Goal: Task Accomplishment & Management: Use online tool/utility

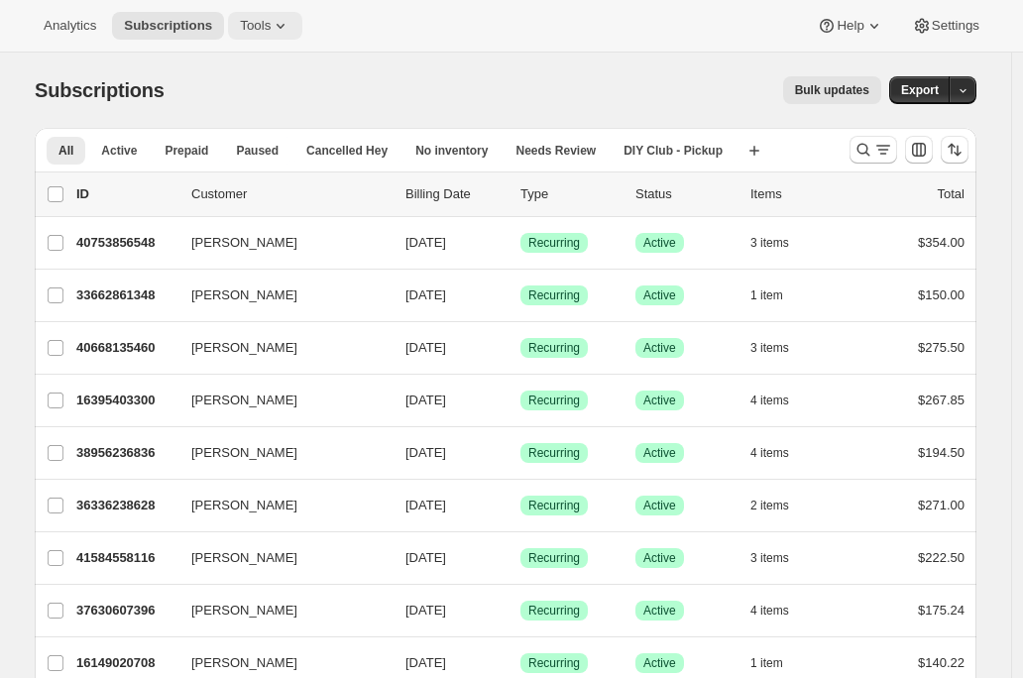
click at [287, 37] on button "Tools" at bounding box center [265, 26] width 74 height 28
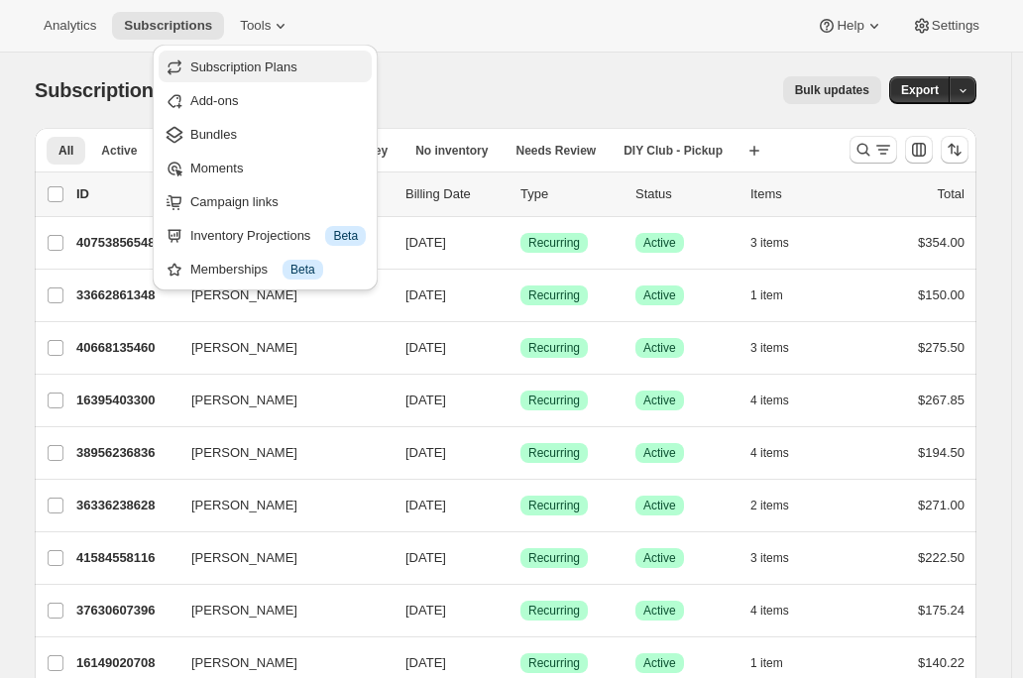
click at [278, 71] on span "Subscription Plans" at bounding box center [243, 66] width 107 height 15
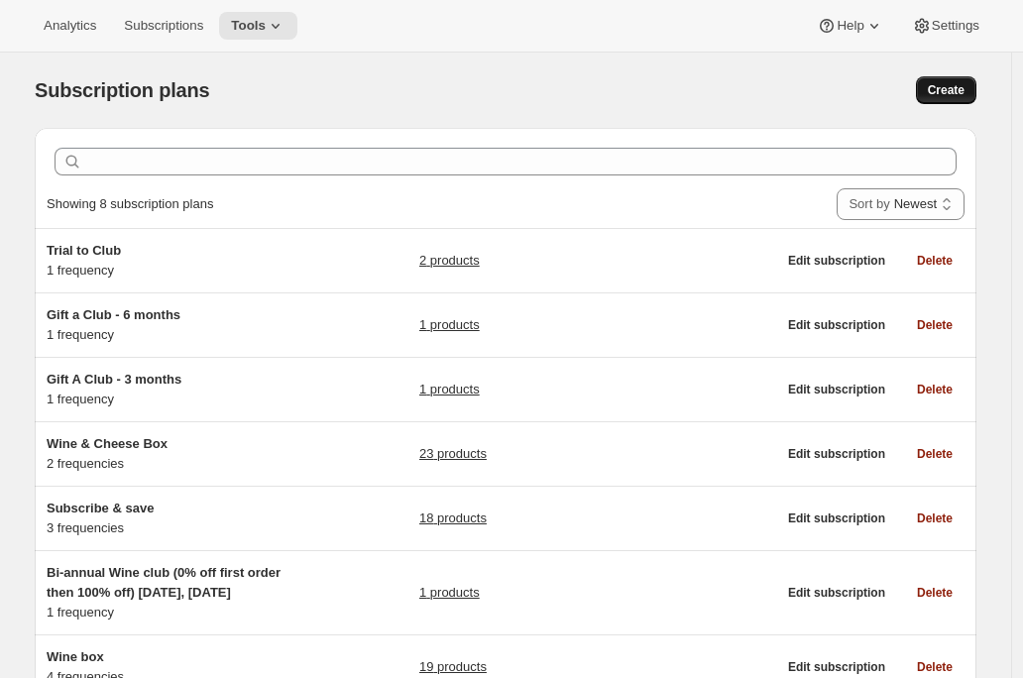
click at [947, 92] on span "Create" at bounding box center [946, 90] width 37 height 16
select select "WEEK"
select select "MONTH"
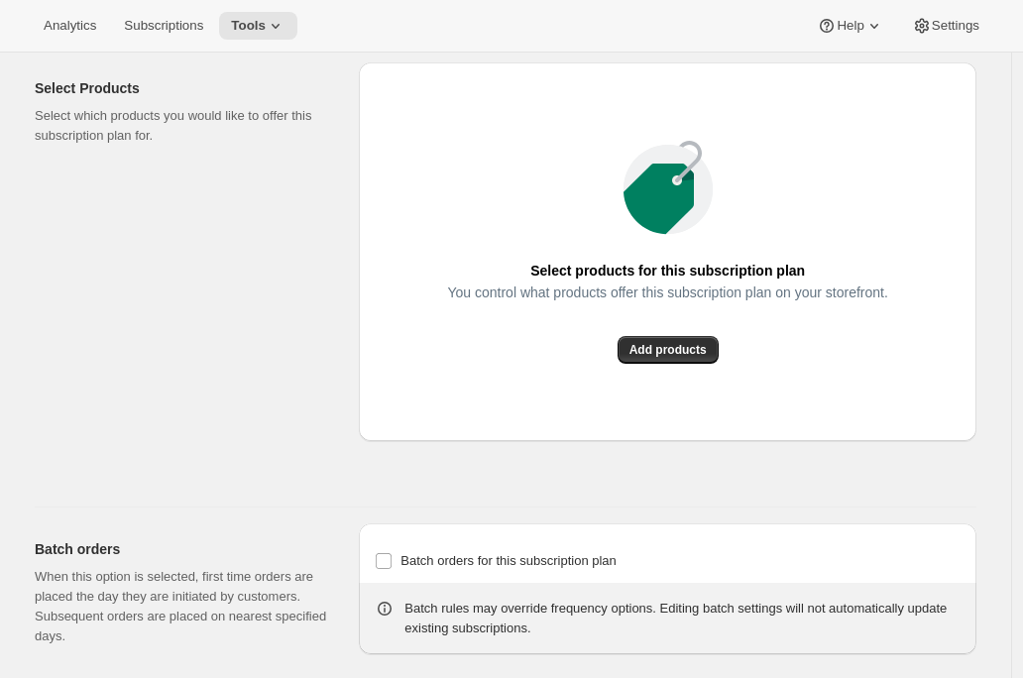
scroll to position [1563, 0]
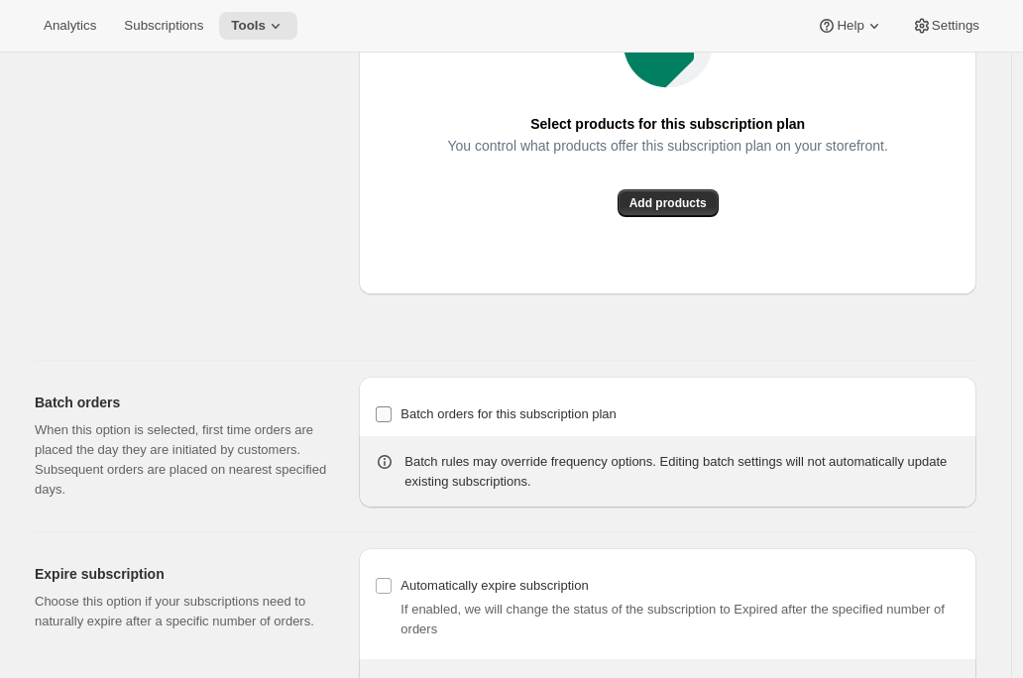
click at [426, 421] on span "Batch orders for this subscription plan" at bounding box center [509, 414] width 216 height 15
click at [392, 422] on input "Batch orders for this subscription plan" at bounding box center [384, 415] width 16 height 16
checkbox input "true"
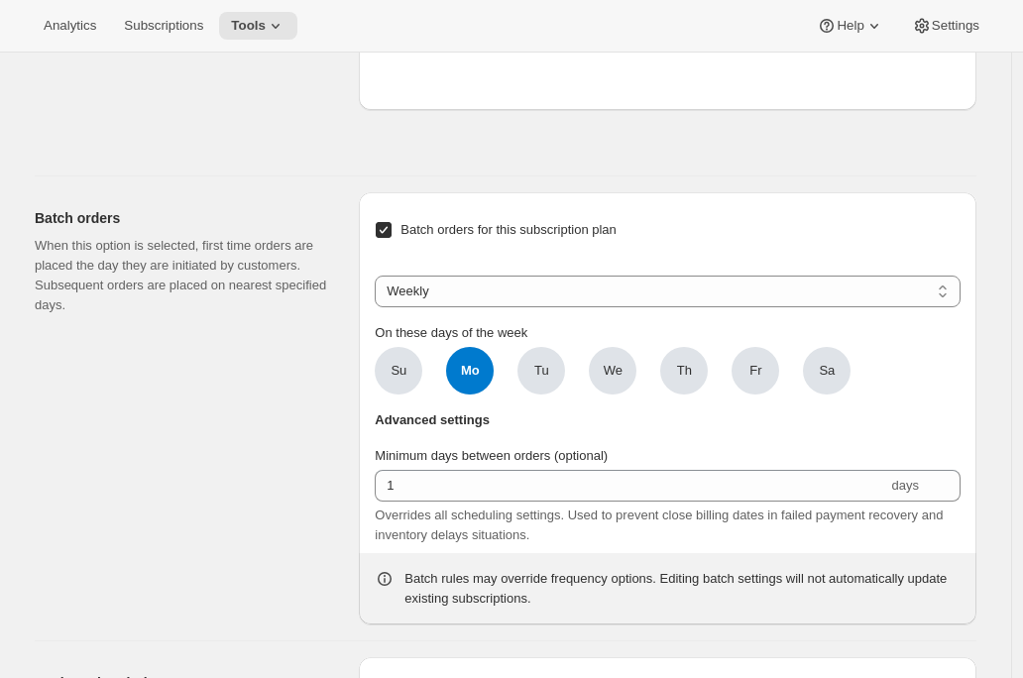
scroll to position [1757, 0]
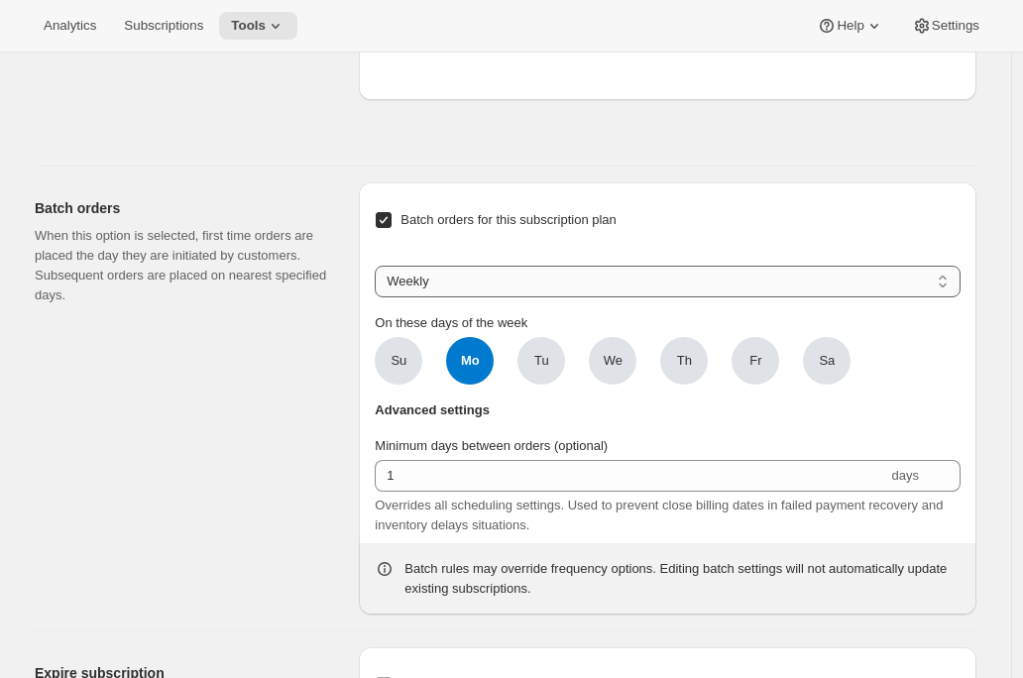
click at [526, 297] on select "Weekly Monthly Yearly" at bounding box center [668, 282] width 586 height 32
select select "YEARDAY"
click at [380, 297] on select "Weekly Monthly Yearly" at bounding box center [668, 282] width 586 height 32
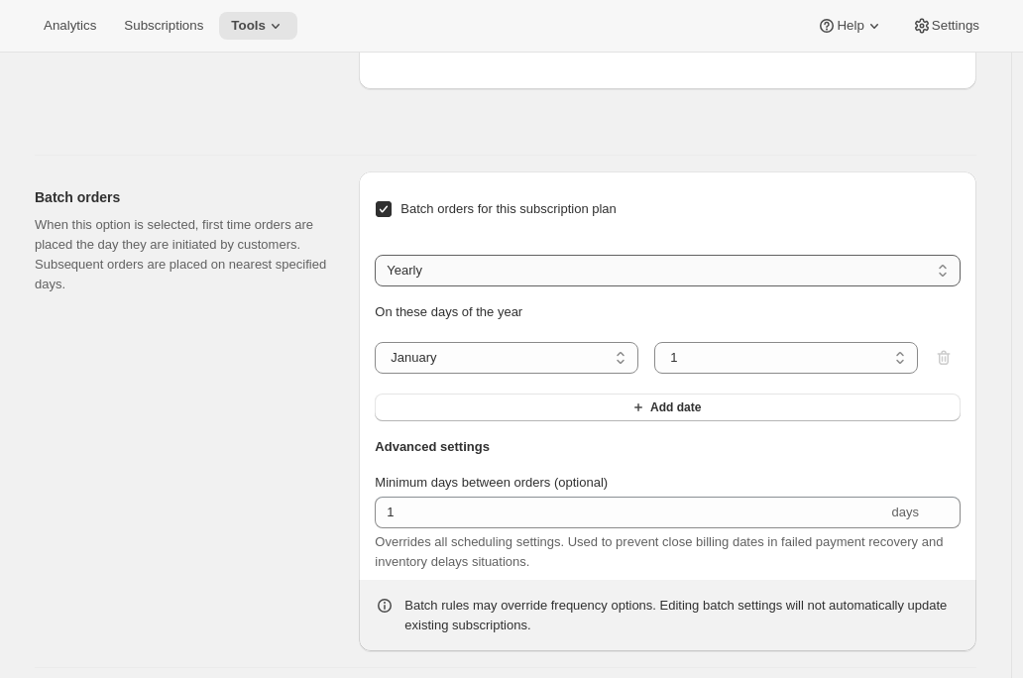
scroll to position [1804, 0]
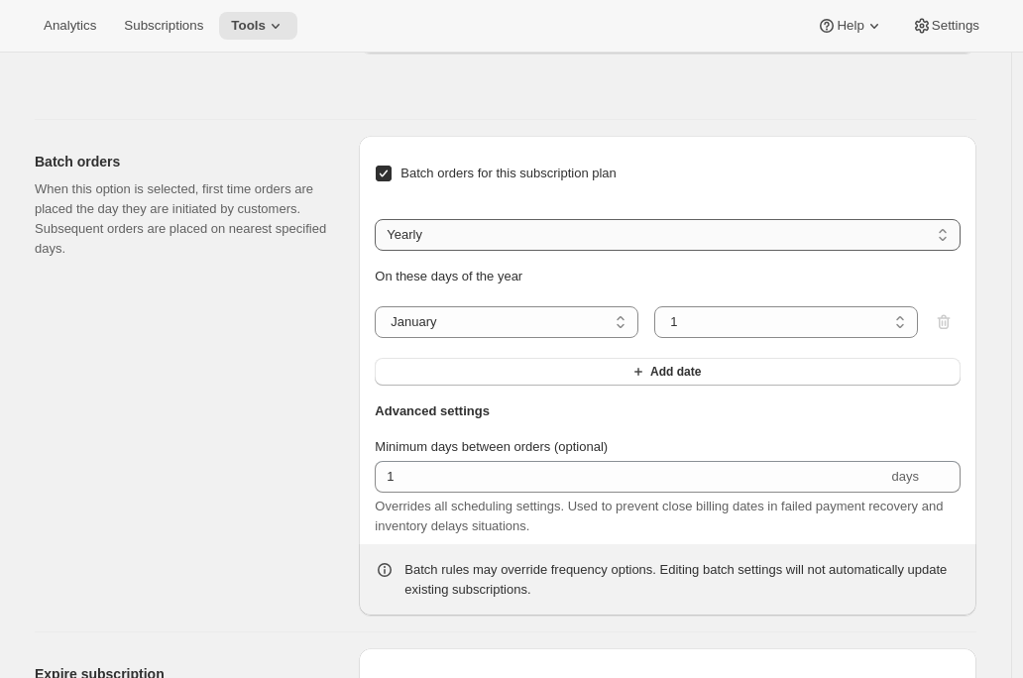
click at [552, 386] on button "Add date" at bounding box center [668, 372] width 586 height 28
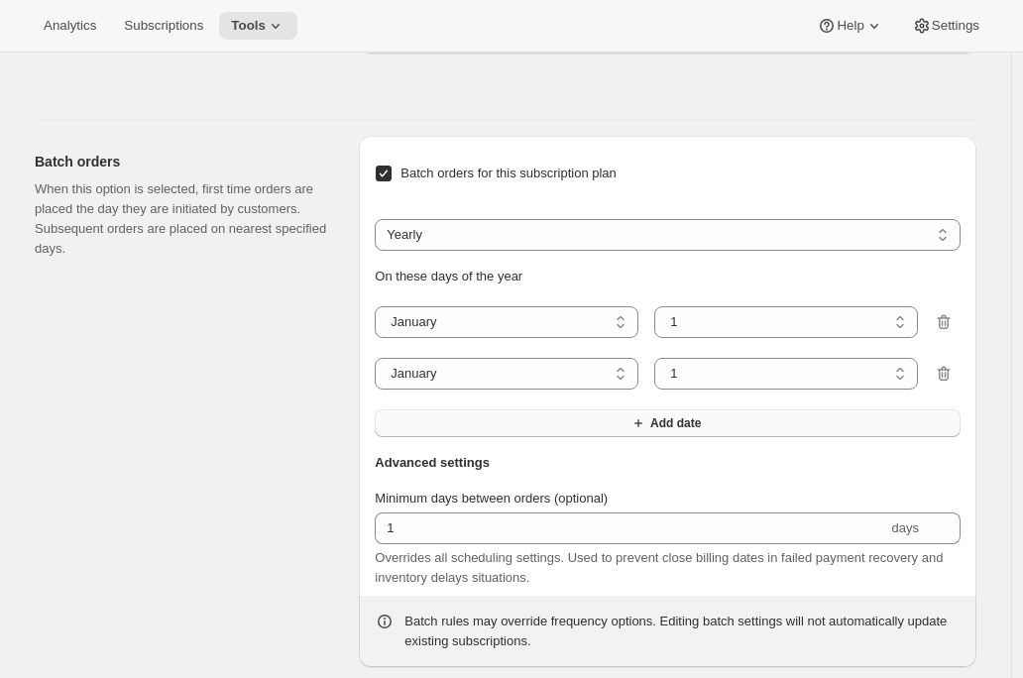
click at [597, 437] on button "Add date" at bounding box center [668, 424] width 586 height 28
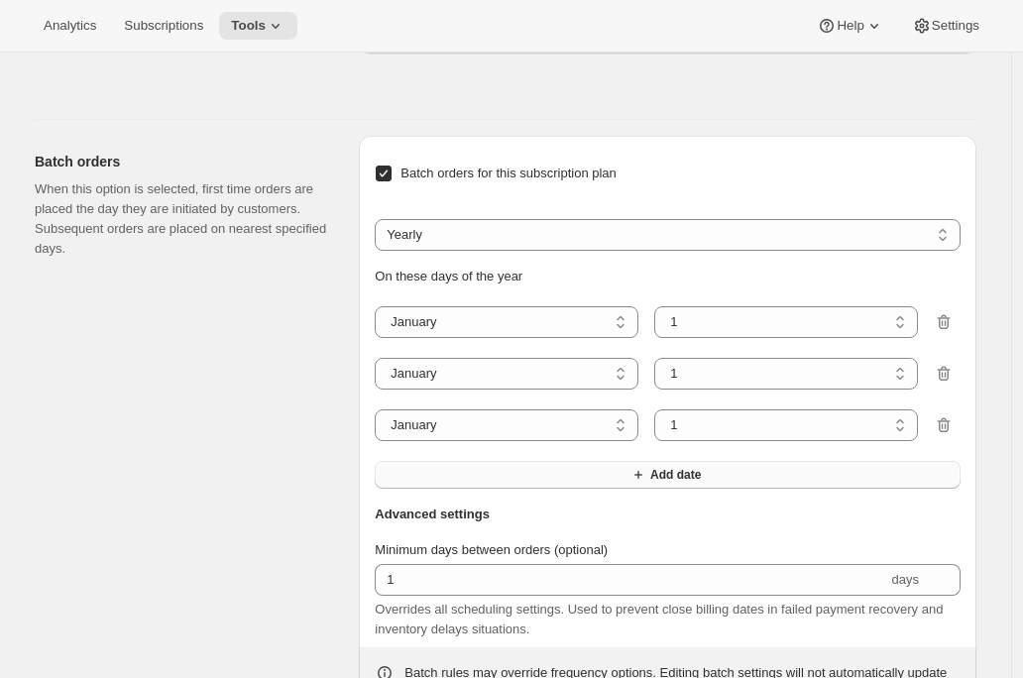
click at [574, 489] on button "Add date" at bounding box center [668, 475] width 586 height 28
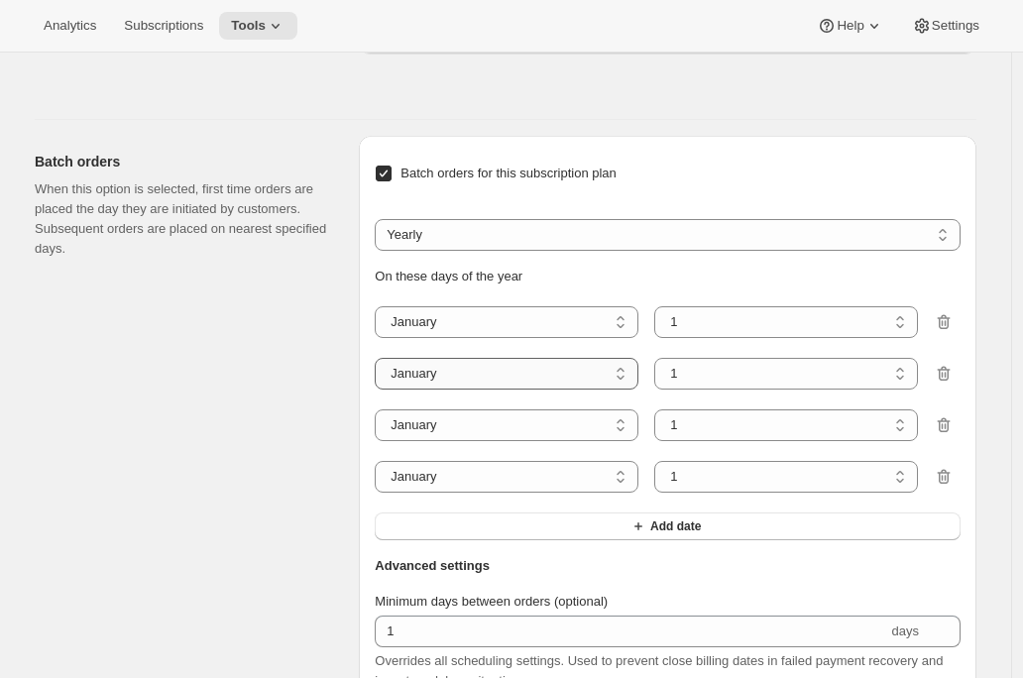
click at [586, 390] on select "January February March April May June July August September October November De…" at bounding box center [507, 374] width 264 height 32
select select "4"
click at [380, 390] on select "January February March April May June July August September October November De…" at bounding box center [507, 374] width 264 height 32
click at [564, 441] on select "January February March April May June July August September October November De…" at bounding box center [507, 426] width 264 height 32
select select "8"
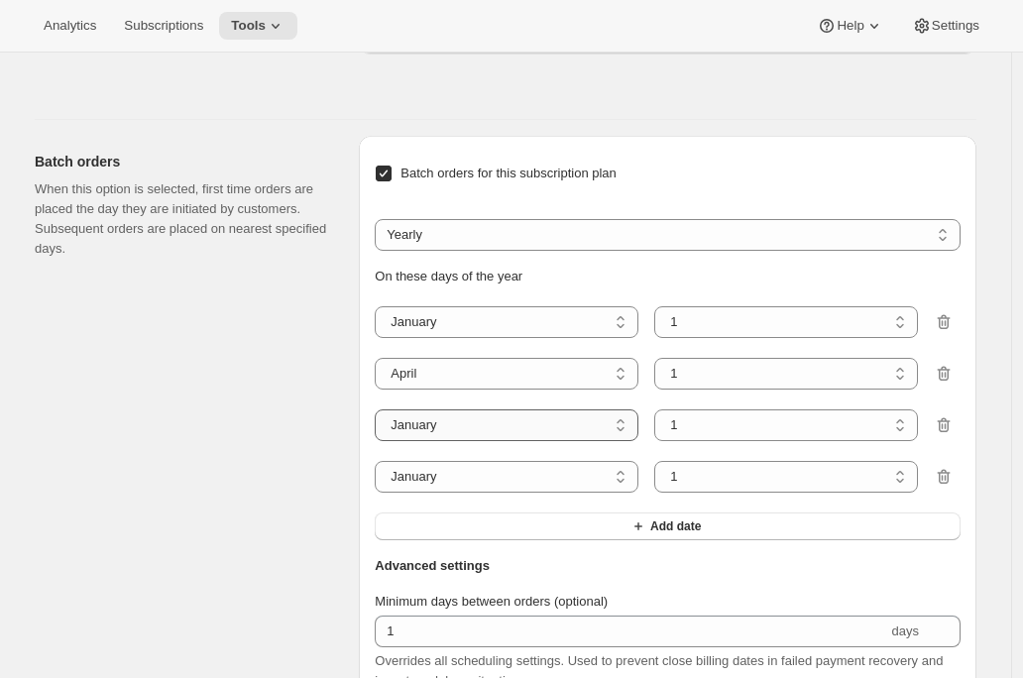
click at [380, 441] on select "January February March April May June July August September October November De…" at bounding box center [507, 426] width 264 height 32
click at [574, 493] on select "January February March April May June July August September October November De…" at bounding box center [507, 477] width 264 height 32
select select "11"
click at [380, 493] on select "January February March April May June July August September October November De…" at bounding box center [507, 477] width 264 height 32
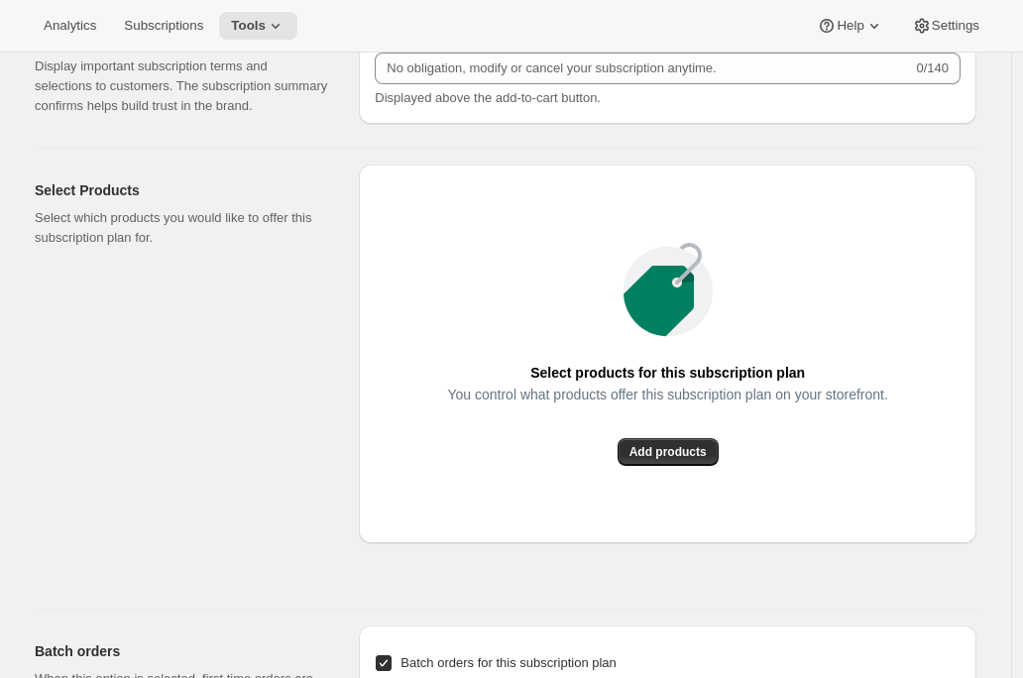
scroll to position [0, 0]
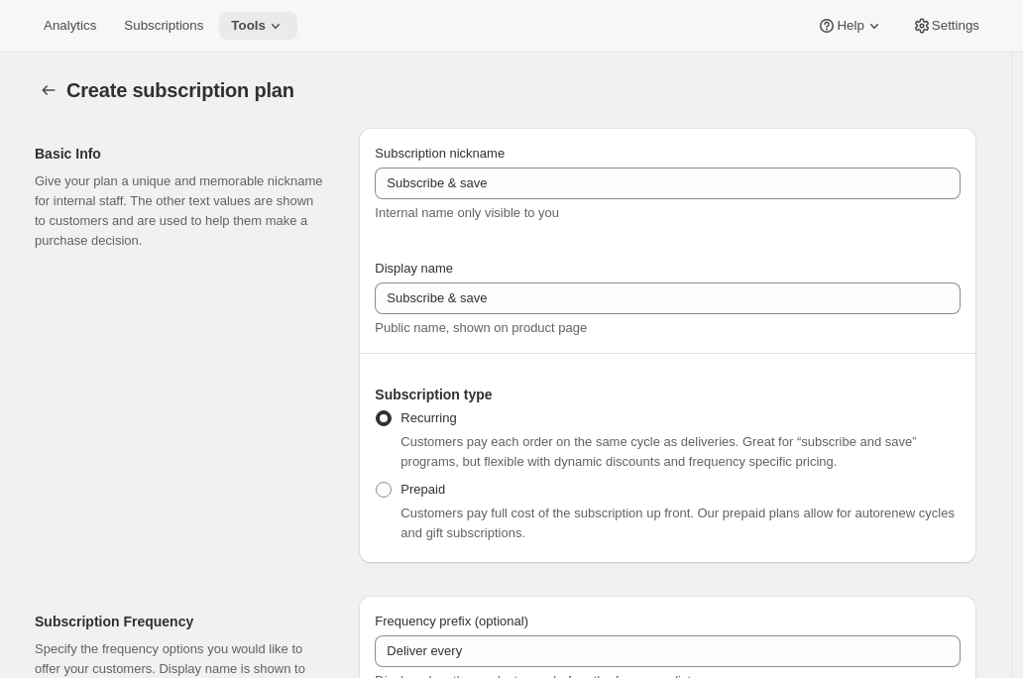
click at [281, 23] on icon at bounding box center [276, 26] width 20 height 20
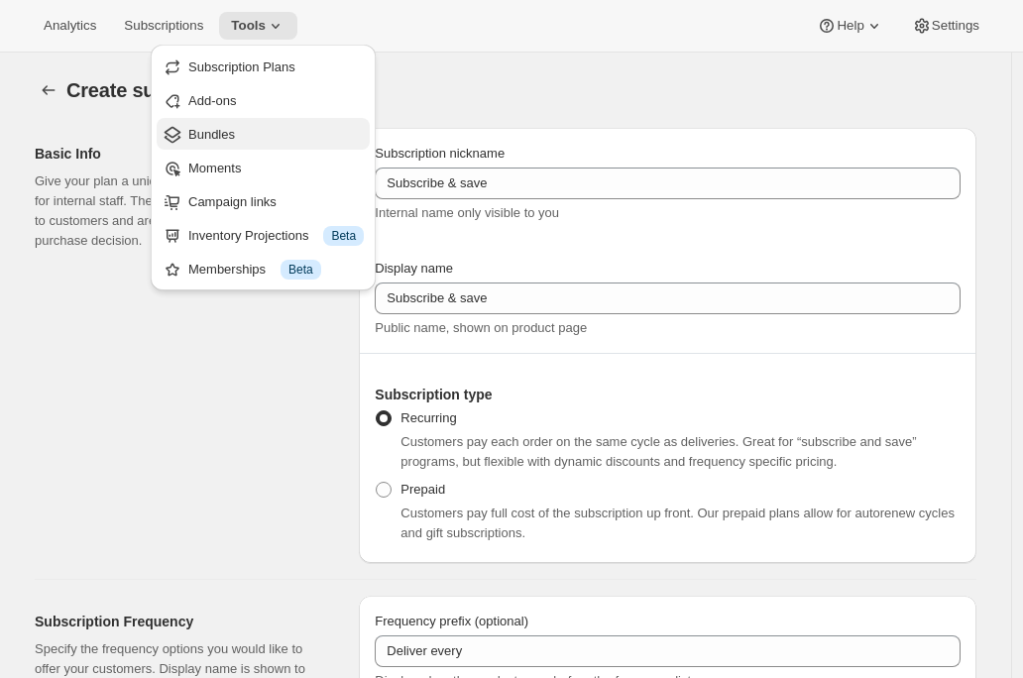
click at [238, 139] on span "Bundles" at bounding box center [276, 135] width 176 height 20
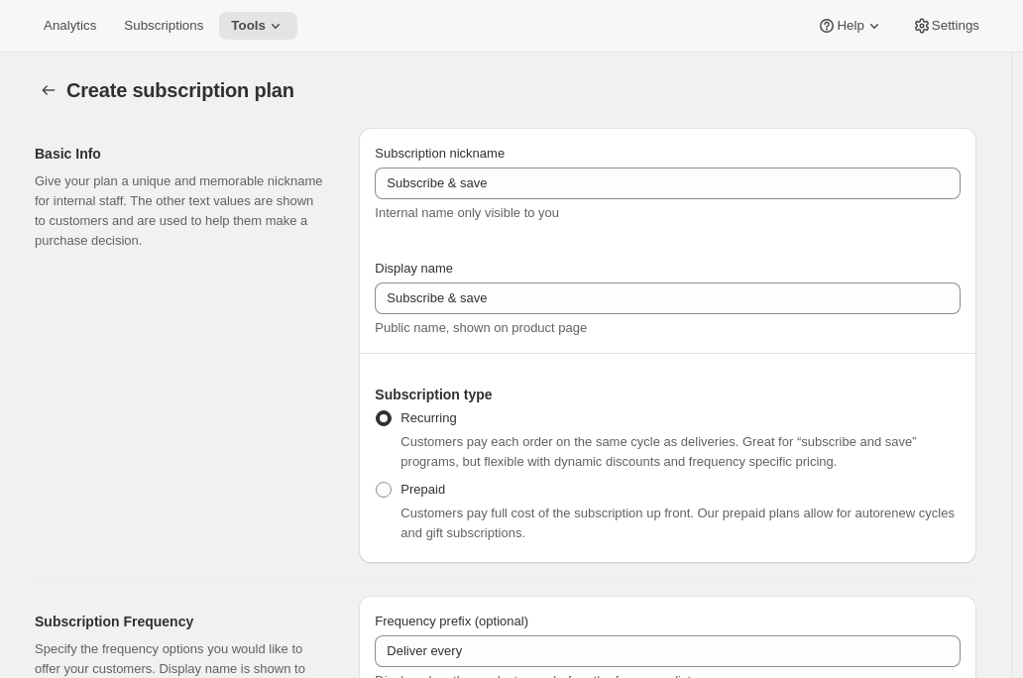
checkbox input "false"
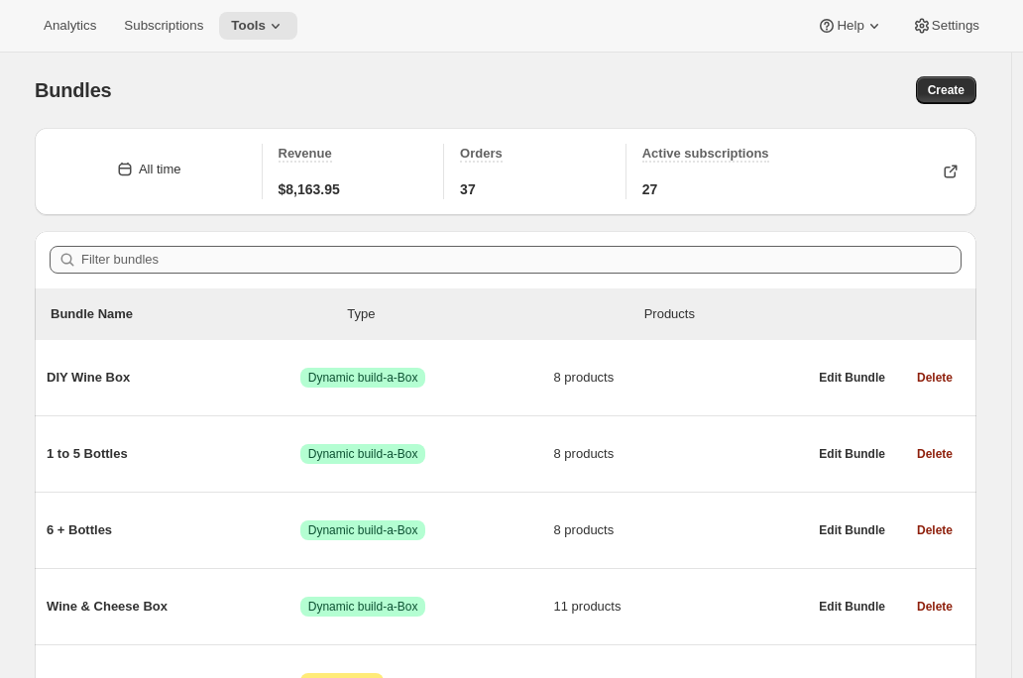
scroll to position [10, 0]
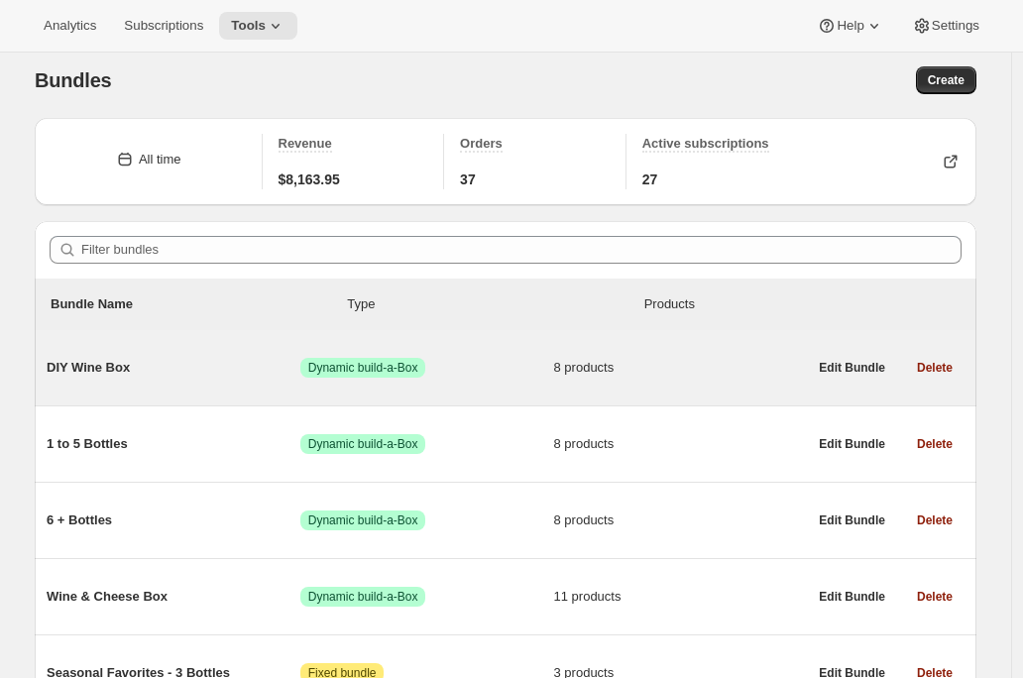
click at [674, 367] on span "8 products" at bounding box center [681, 368] width 254 height 20
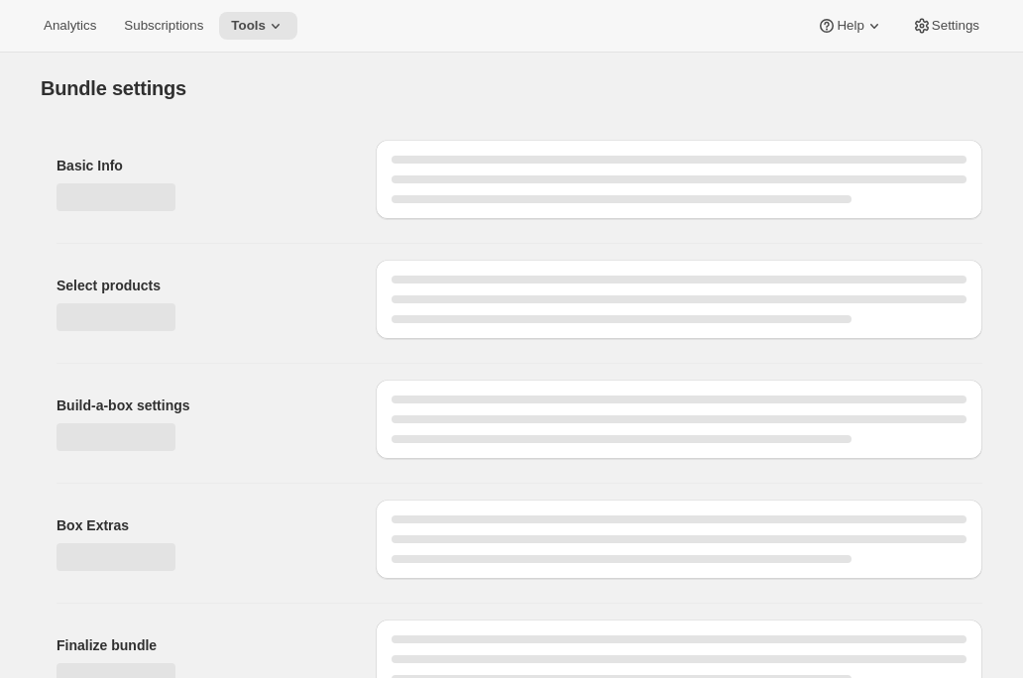
type input "DIY Wine Box"
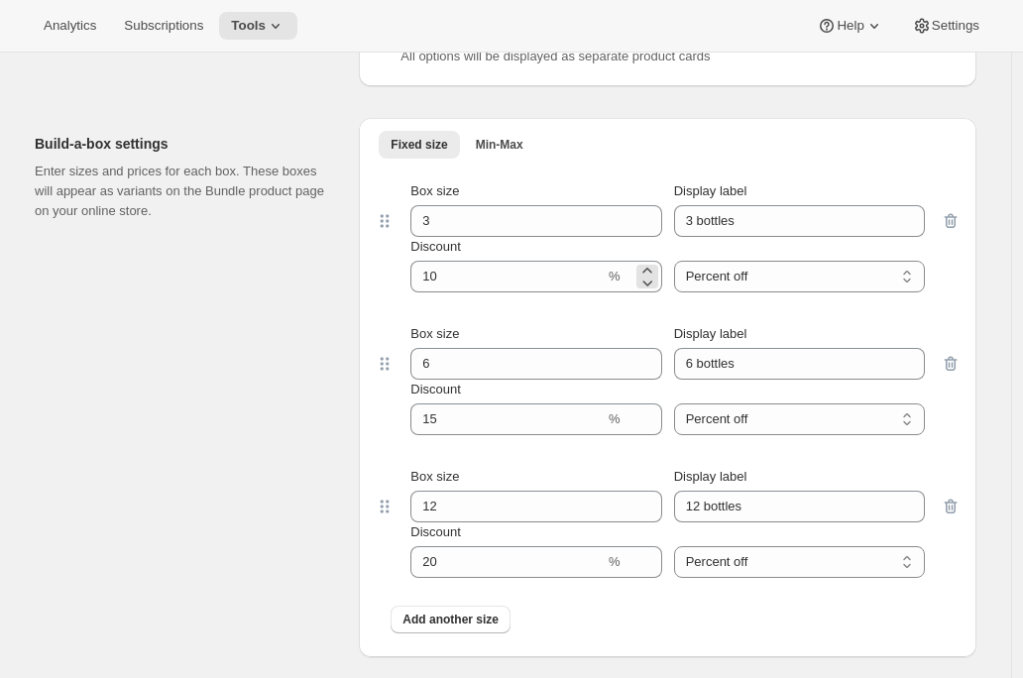
scroll to position [1423, 0]
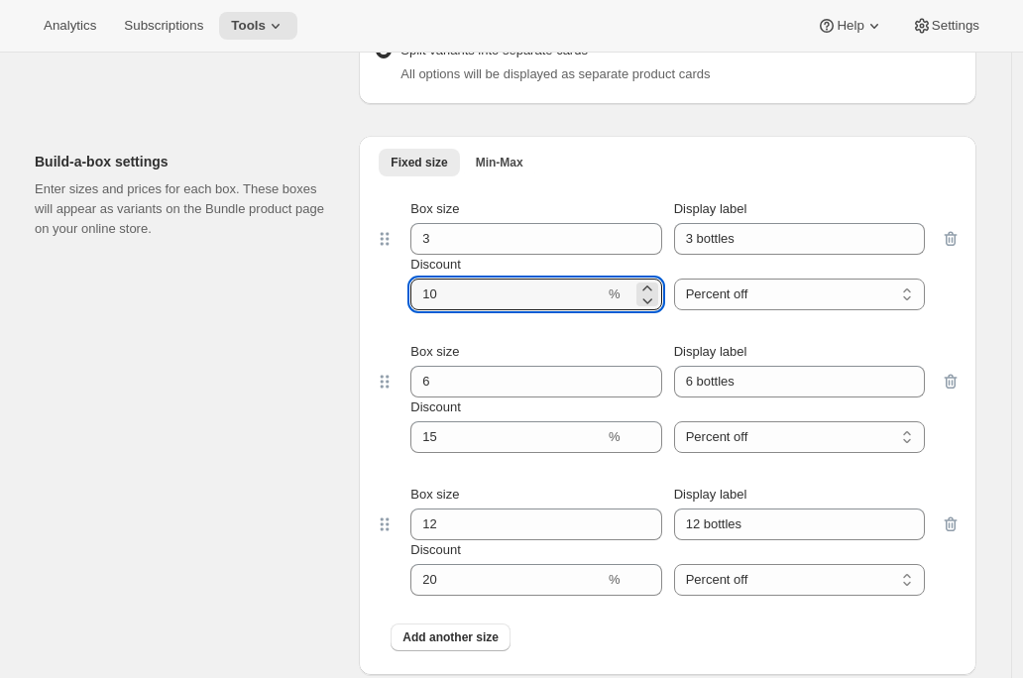
drag, startPoint x: 457, startPoint y: 296, endPoint x: 404, endPoint y: 296, distance: 53.5
click at [404, 296] on div "Box size 3 Display label 3 bottles Discount % Percent off Amount off Percent off" at bounding box center [668, 254] width 546 height 111
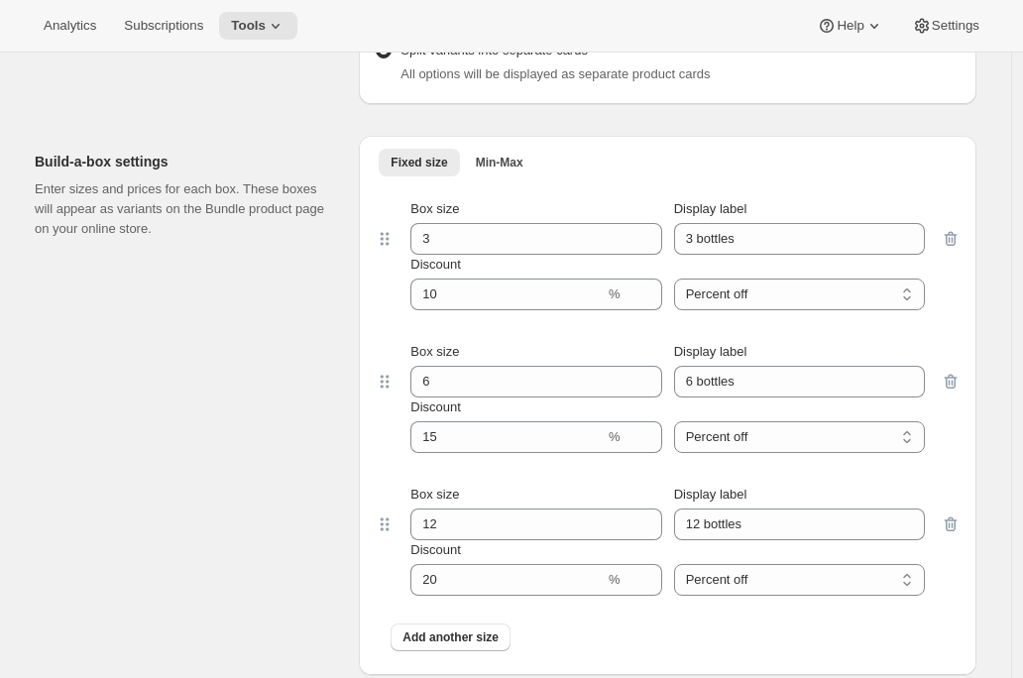
click at [203, 357] on div "Build-a-box settings Enter sizes and prices for each box. These boxes will appe…" at bounding box center [189, 405] width 308 height 539
click at [297, 403] on div "Build-a-box settings Enter sizes and prices for each box. These boxes will appe…" at bounding box center [189, 405] width 308 height 539
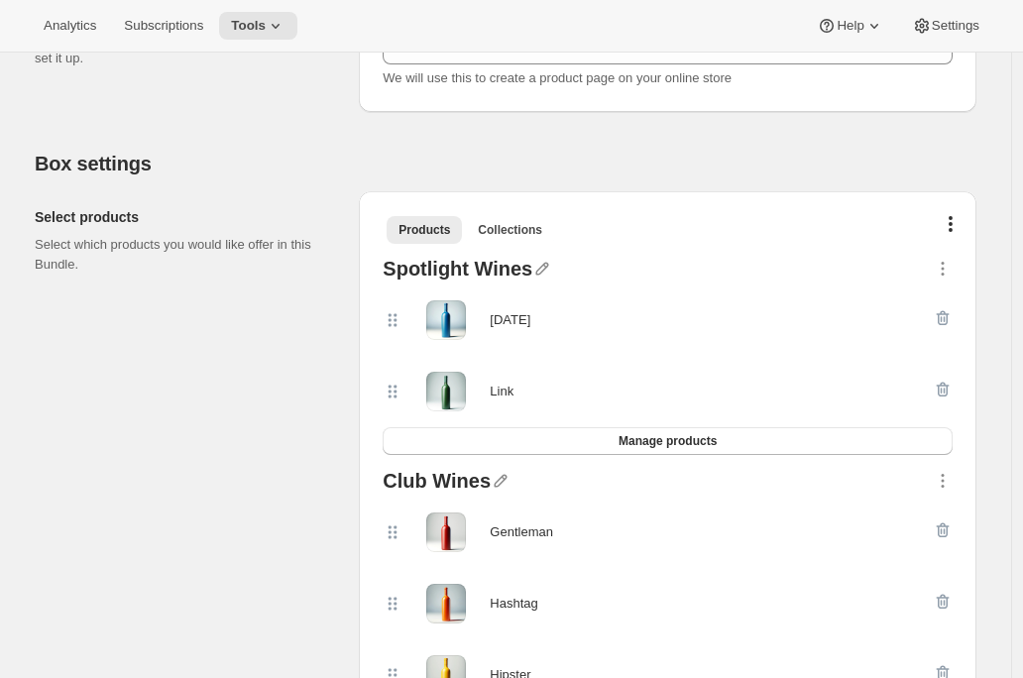
scroll to position [306, 0]
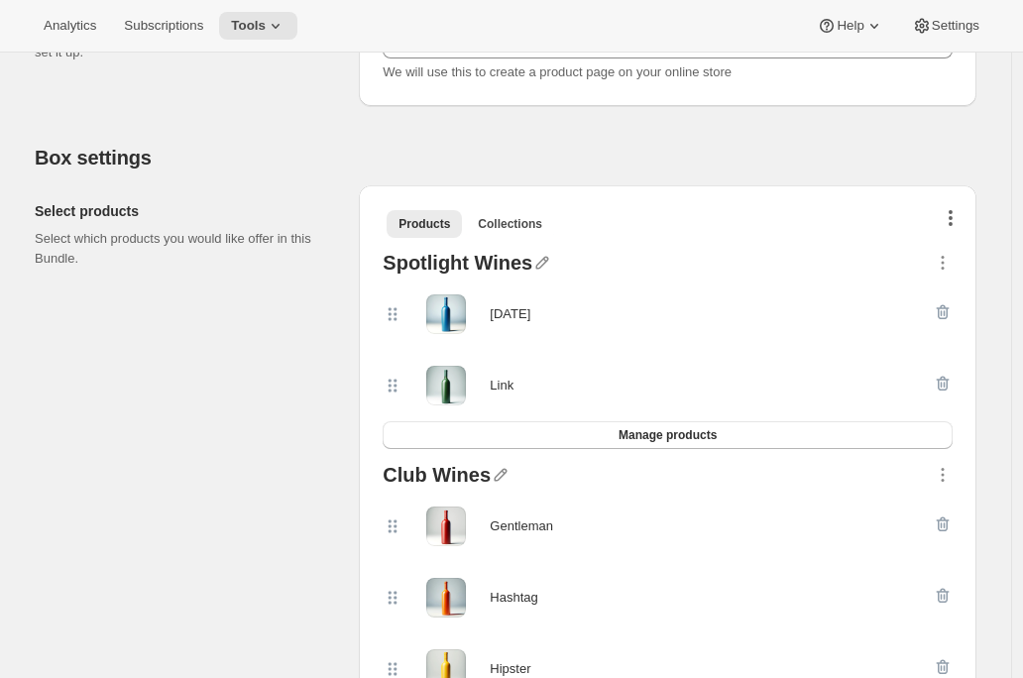
click at [960, 212] on button "button" at bounding box center [951, 221] width 20 height 20
click at [943, 261] on span "Bulk Autoswap for existing subscribers" at bounding box center [878, 258] width 220 height 15
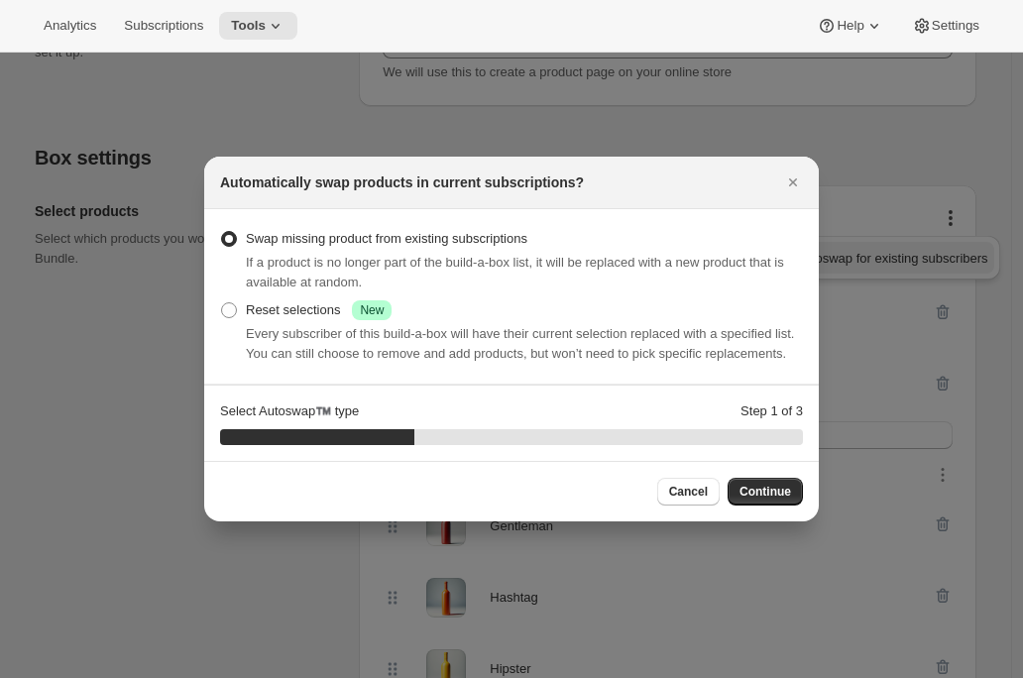
scroll to position [0, 0]
click at [297, 312] on label "Reset selections Success New" at bounding box center [306, 310] width 172 height 28
click at [222, 303] on input "Reset selections Success New" at bounding box center [221, 302] width 1 height 1
radio input "true"
click at [762, 506] on button "Continue" at bounding box center [765, 492] width 75 height 28
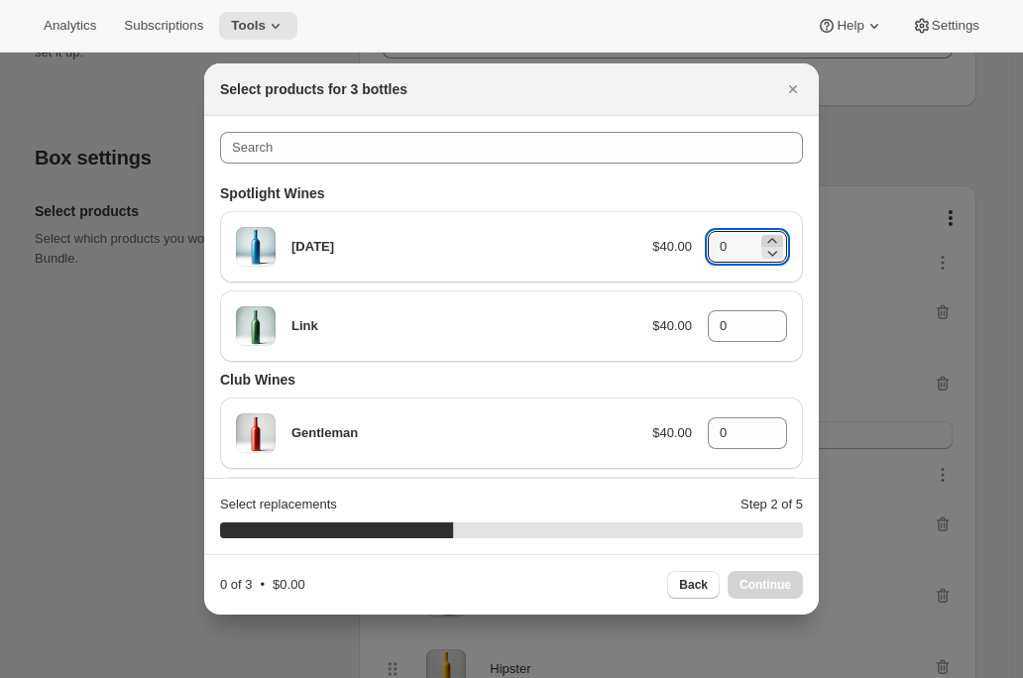
click at [767, 241] on icon ":rcm:" at bounding box center [771, 240] width 9 height 5
type input "1"
click at [763, 318] on icon ":rcm:" at bounding box center [773, 320] width 20 height 20
type input "1"
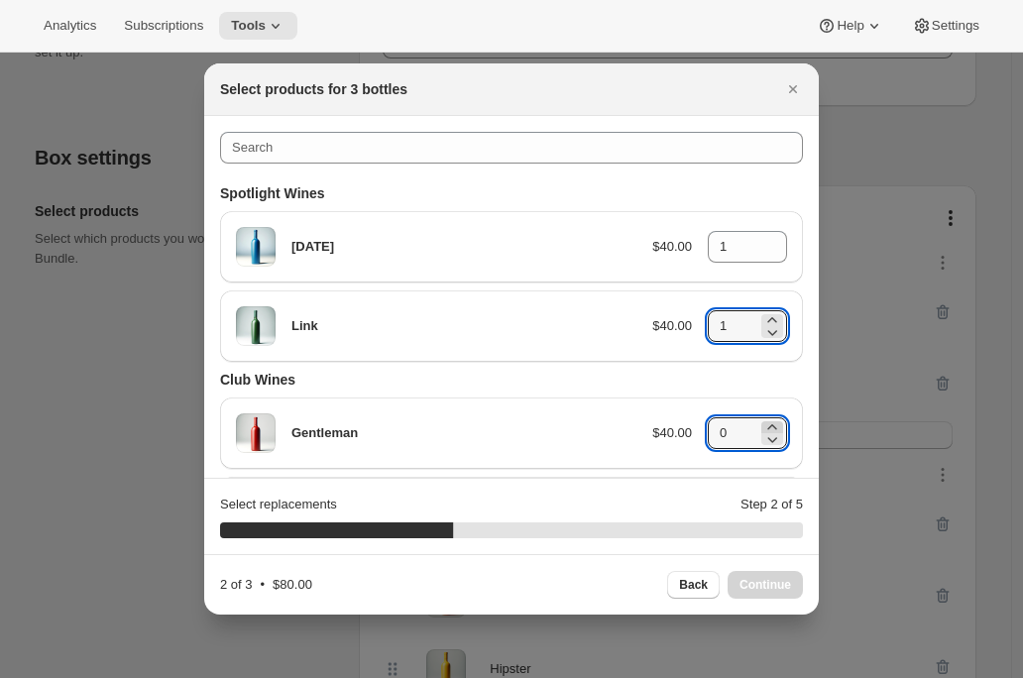
click at [763, 420] on icon ":rcm:" at bounding box center [773, 427] width 20 height 20
type input "1"
click at [793, 92] on icon "Close" at bounding box center [793, 89] width 20 height 20
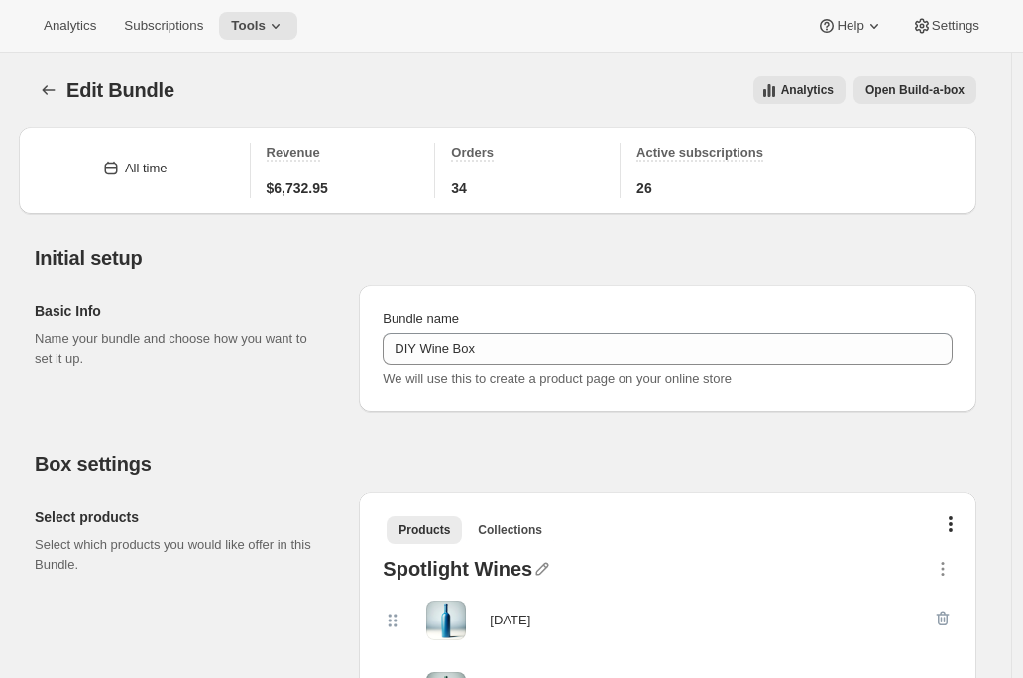
scroll to position [306, 0]
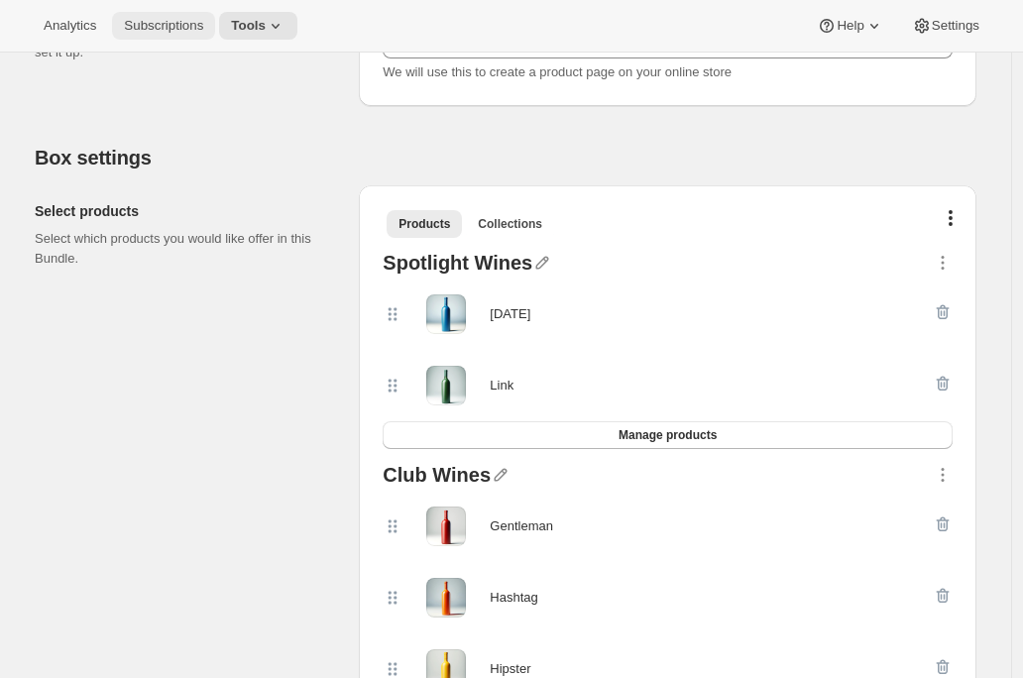
click at [167, 36] on button "Subscriptions" at bounding box center [163, 26] width 103 height 28
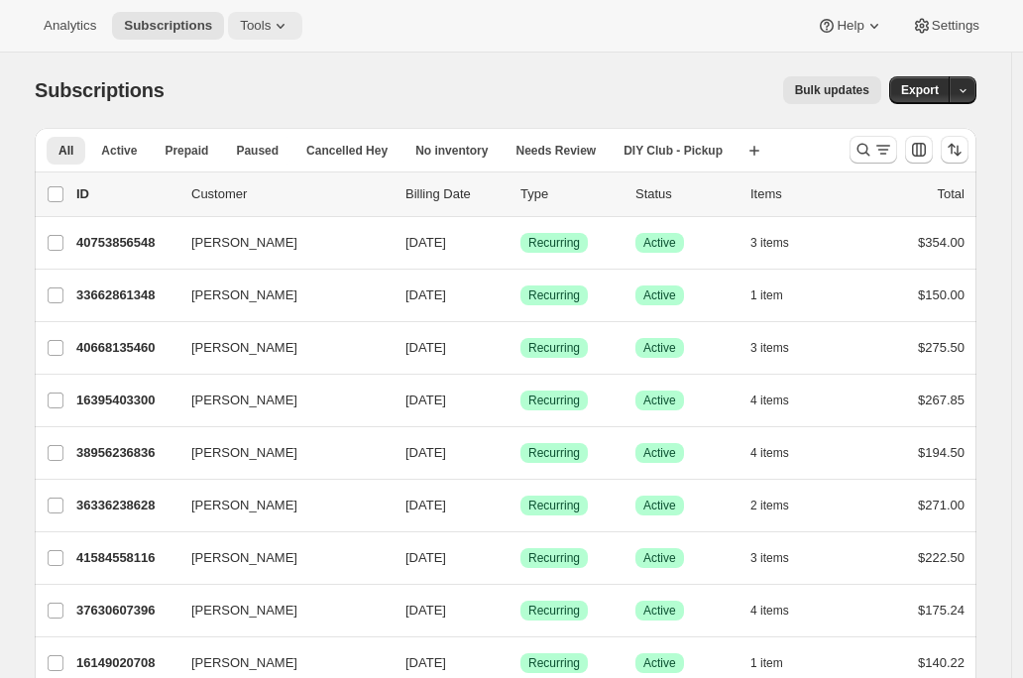
click at [260, 23] on span "Tools" at bounding box center [255, 26] width 31 height 16
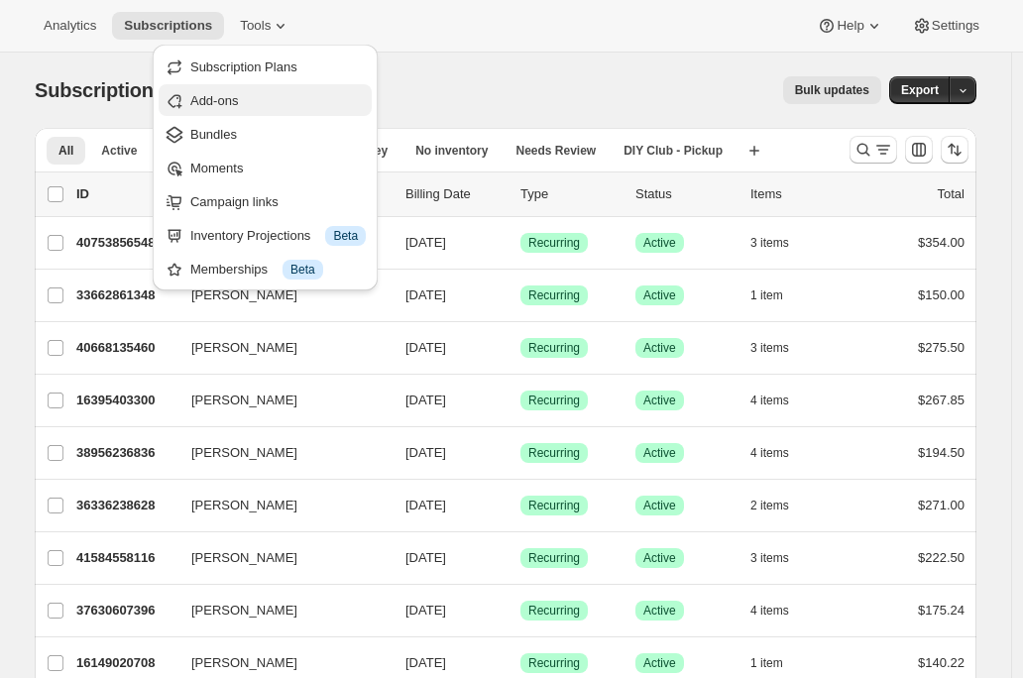
click at [279, 108] on span "Add-ons" at bounding box center [278, 101] width 176 height 20
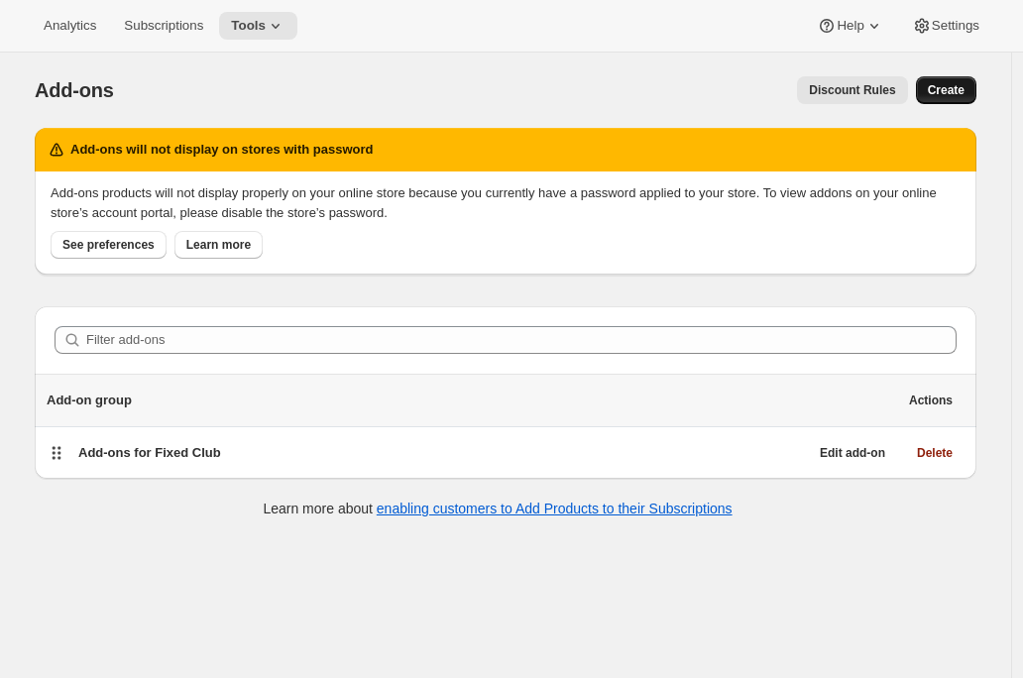
click at [954, 90] on span "Create" at bounding box center [946, 90] width 37 height 16
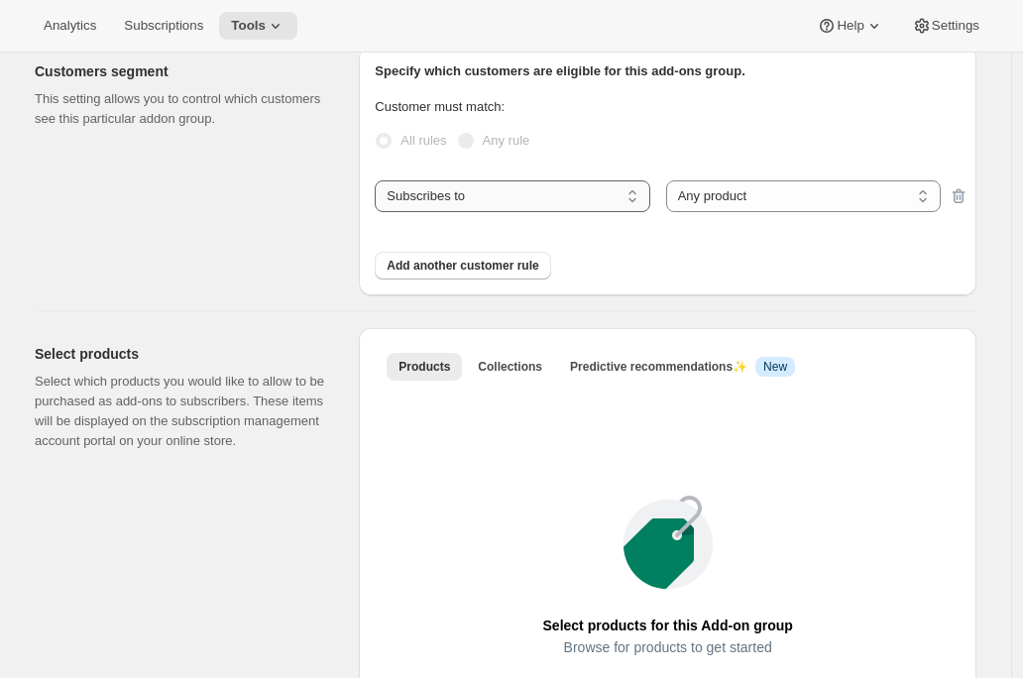
scroll to position [671, 0]
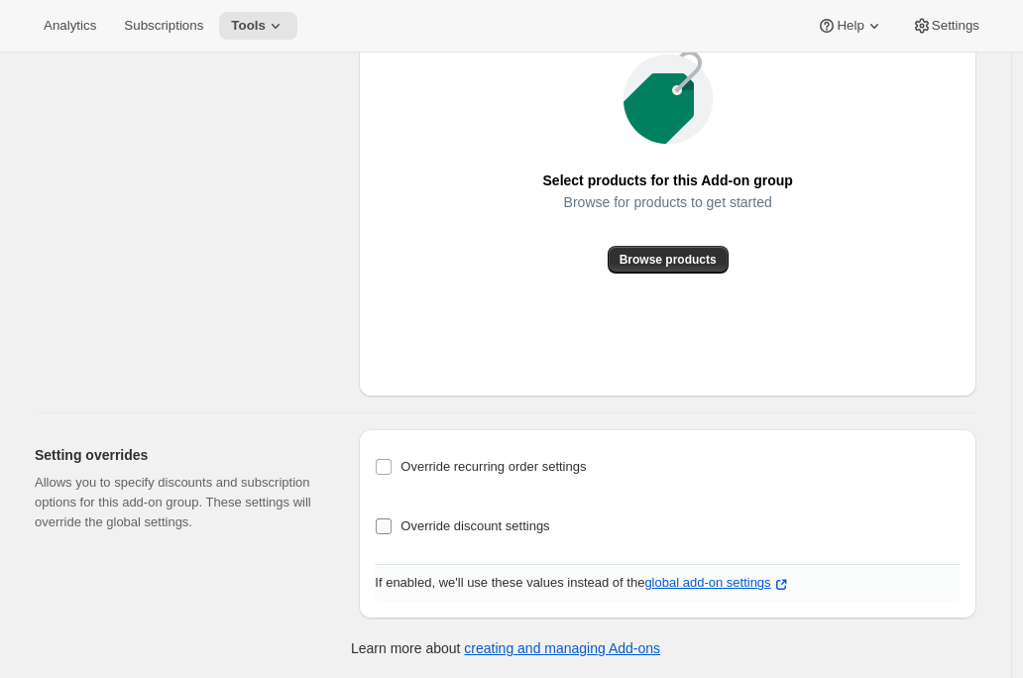
click at [419, 524] on span "Override discount settings" at bounding box center [475, 526] width 149 height 15
click at [392, 524] on input "Override discount settings" at bounding box center [384, 527] width 16 height 16
checkbox input "true"
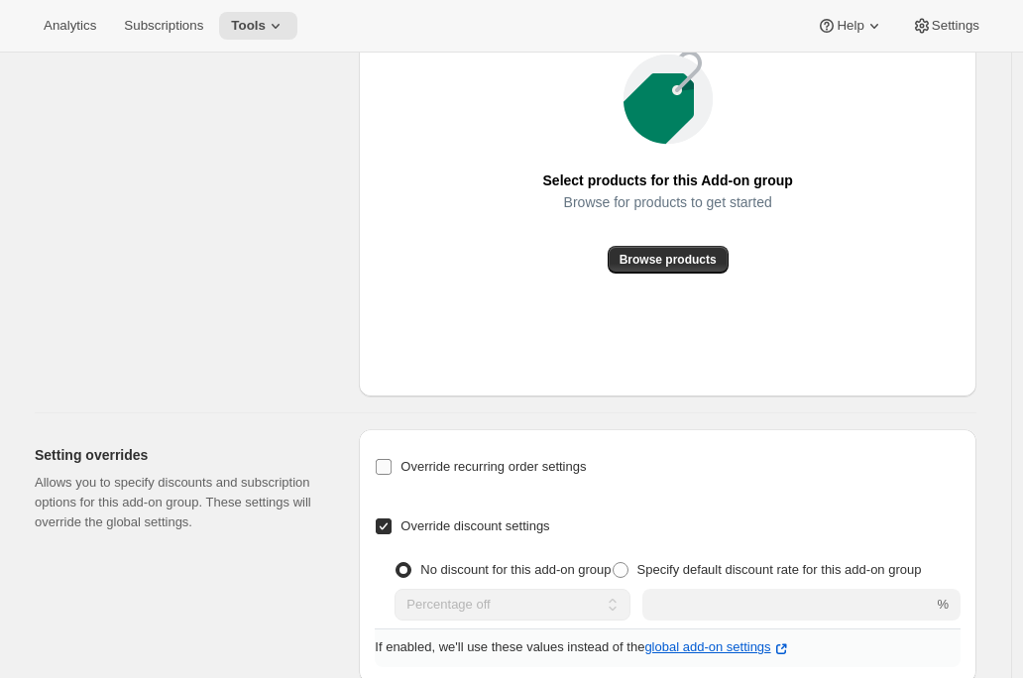
scroll to position [736, 0]
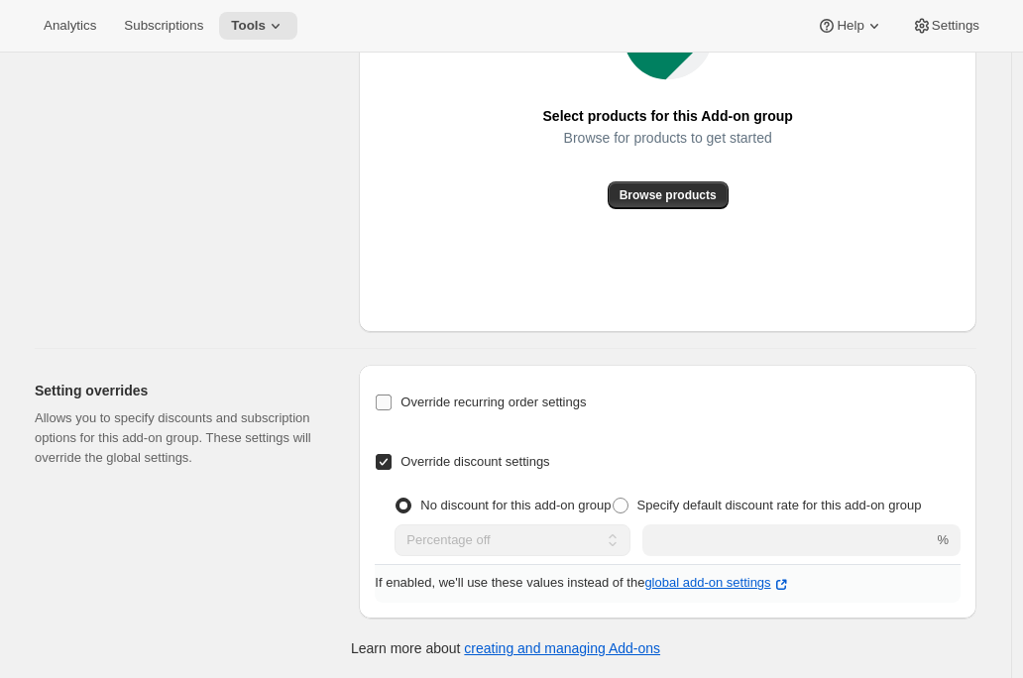
click at [511, 407] on span "Override recurring order settings" at bounding box center [493, 402] width 185 height 15
click at [392, 407] on input "Override recurring order settings" at bounding box center [384, 403] width 16 height 16
checkbox input "true"
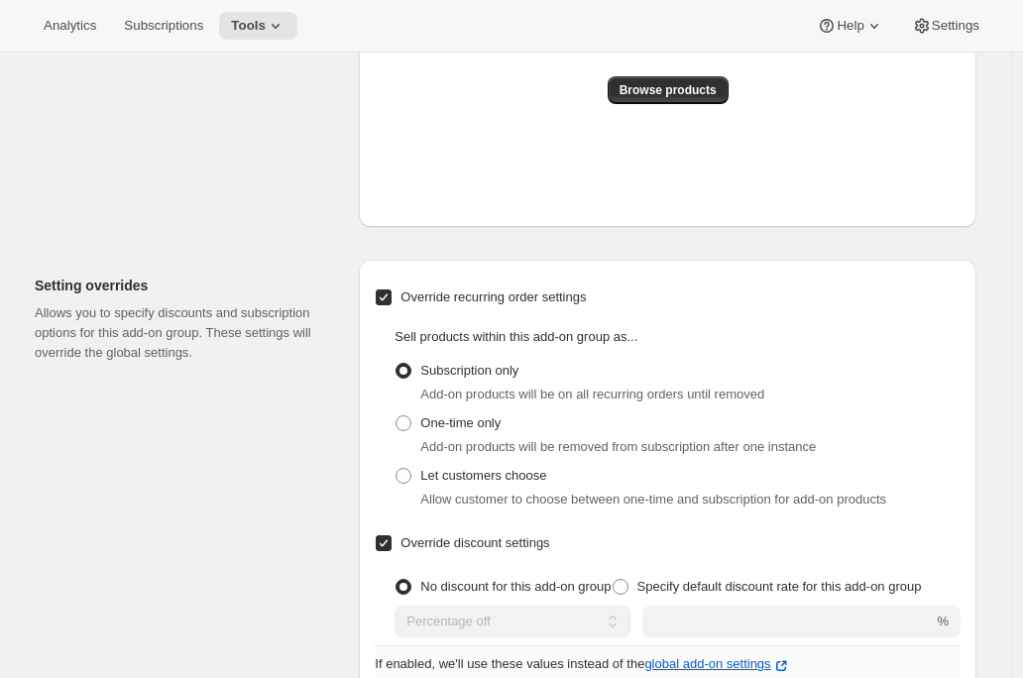
scroll to position [846, 0]
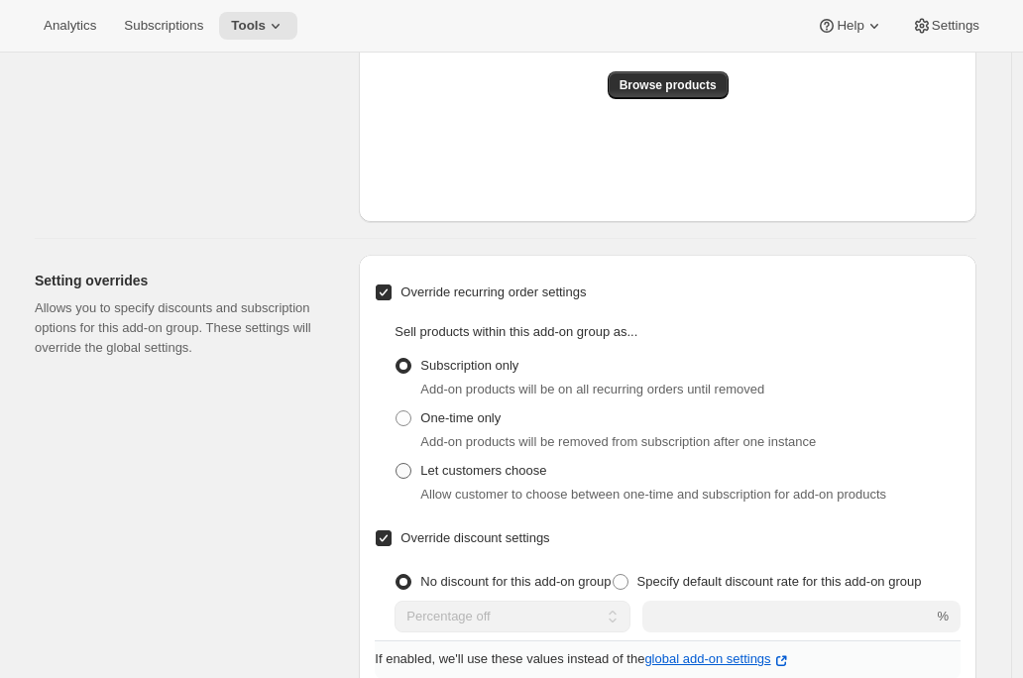
click at [472, 470] on span "Let customers choose" at bounding box center [483, 470] width 126 height 15
click at [397, 464] on input "Let customers choose" at bounding box center [396, 463] width 1 height 1
radio input "true"
click at [266, 18] on span "Tools" at bounding box center [248, 26] width 35 height 16
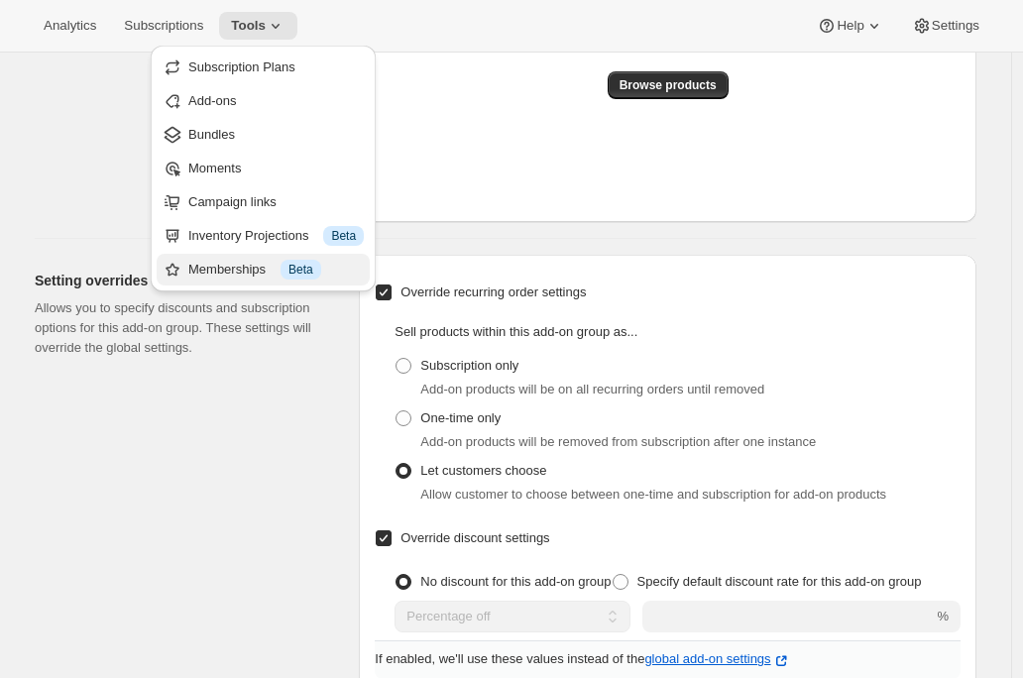
click at [244, 269] on div "Memberships Info Beta" at bounding box center [276, 270] width 176 height 20
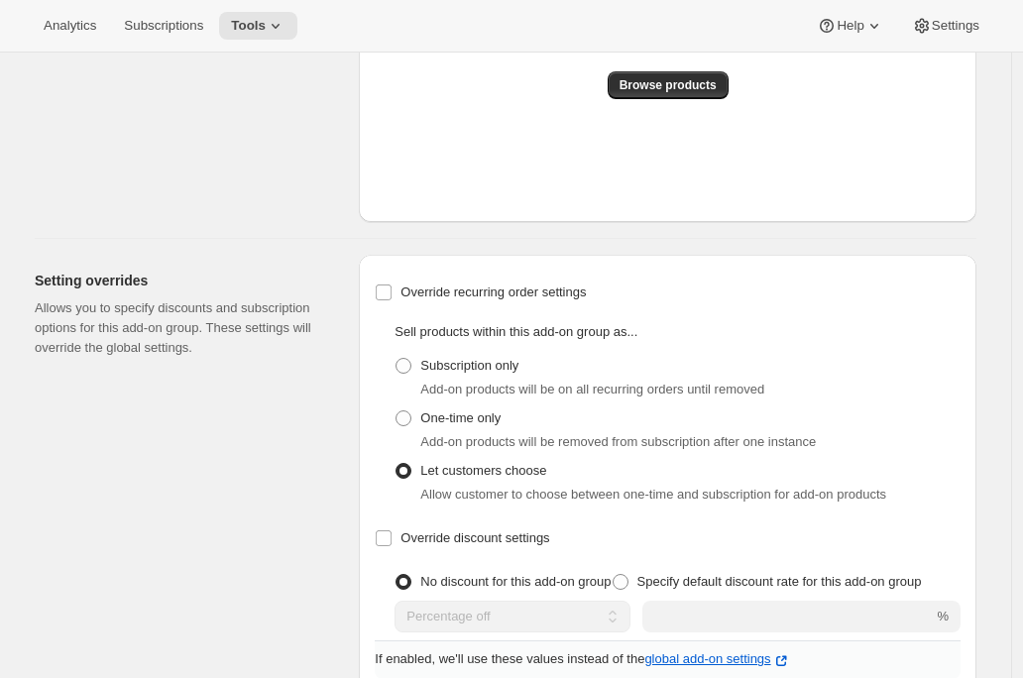
checkbox input "false"
radio input "true"
checkbox input "false"
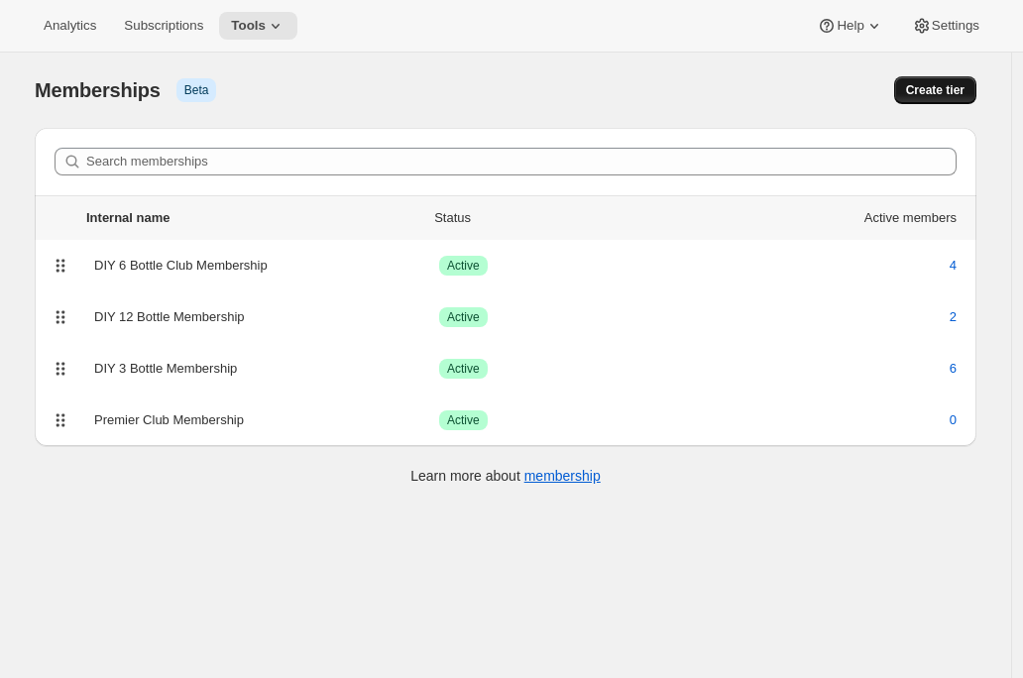
click at [952, 90] on span "Create tier" at bounding box center [935, 90] width 59 height 16
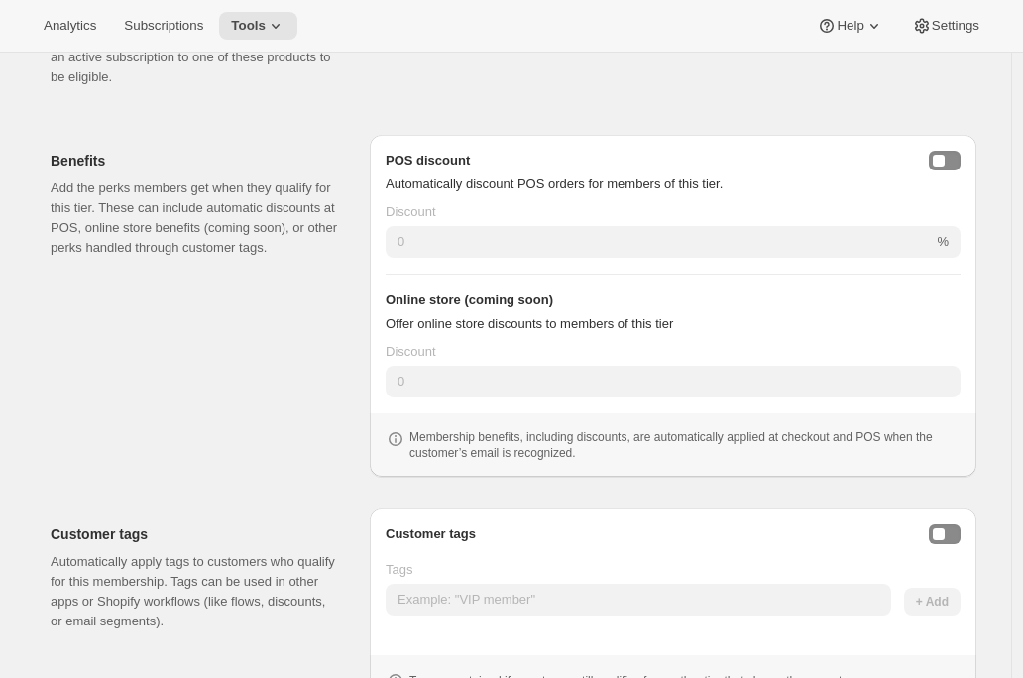
scroll to position [526, 0]
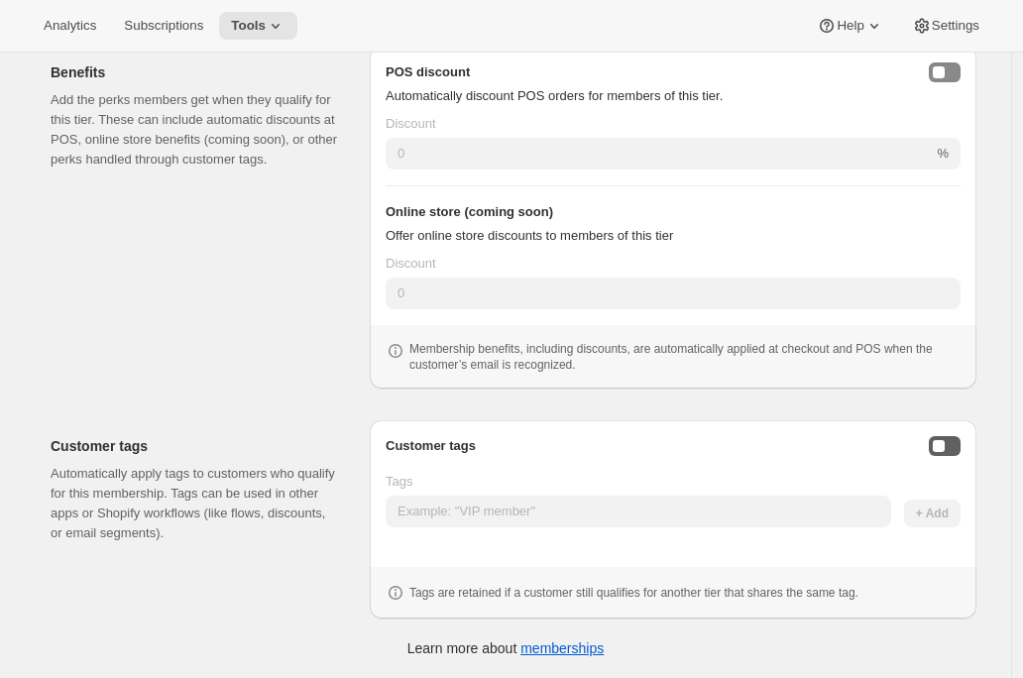
click at [957, 444] on button "Enable customer tags" at bounding box center [945, 446] width 32 height 20
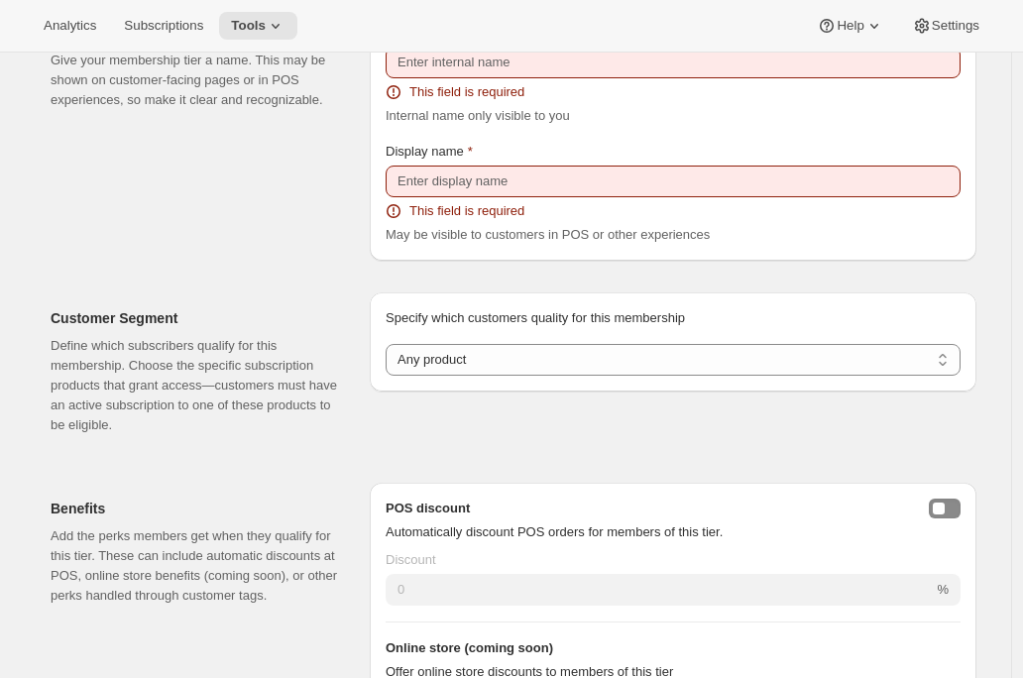
scroll to position [75, 0]
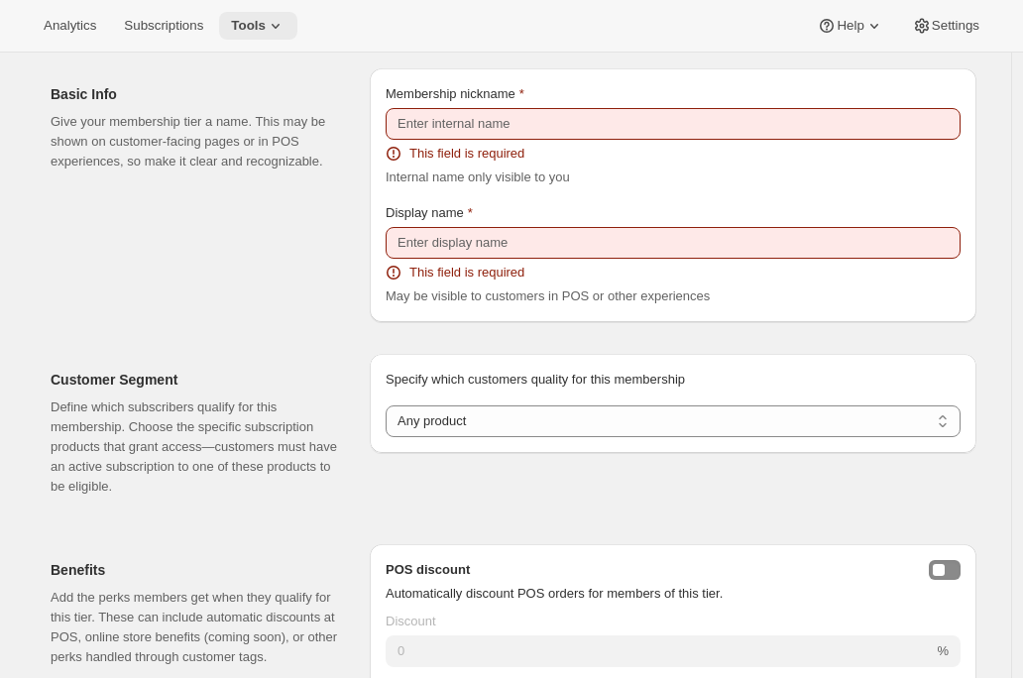
click at [266, 27] on span "Tools" at bounding box center [248, 26] width 35 height 16
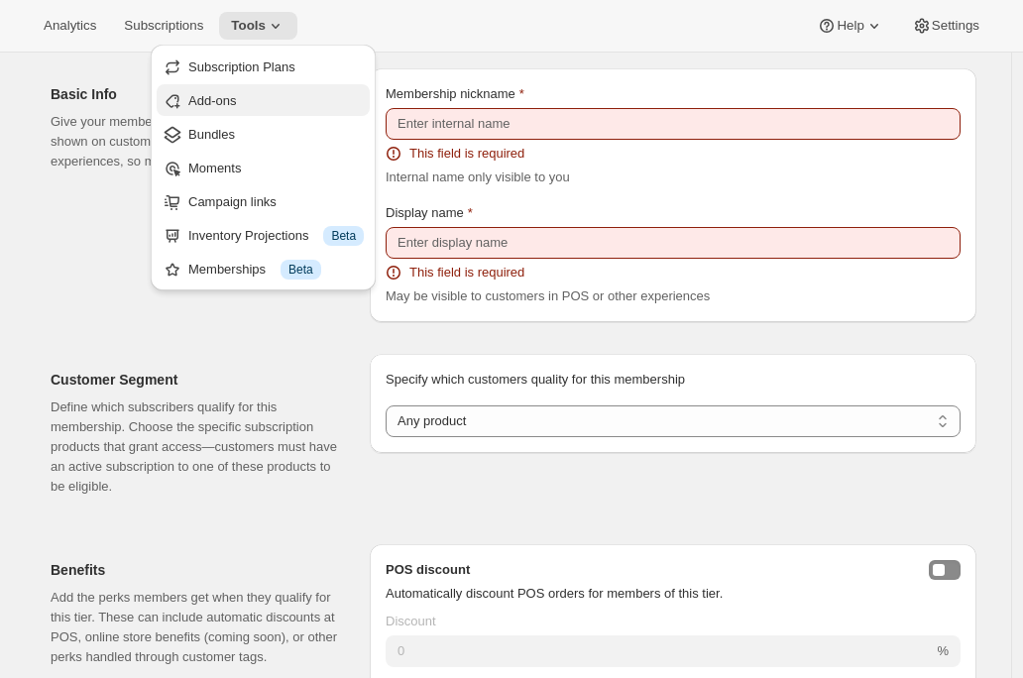
click at [264, 103] on span "Add-ons" at bounding box center [276, 101] width 176 height 20
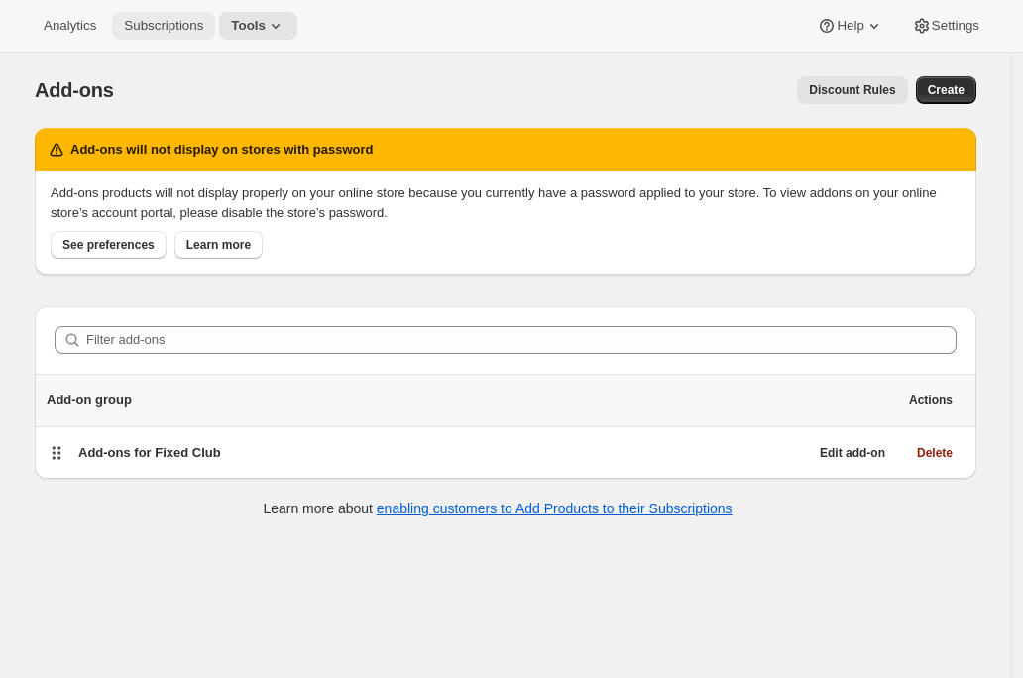
click at [148, 31] on span "Subscriptions" at bounding box center [163, 26] width 79 height 16
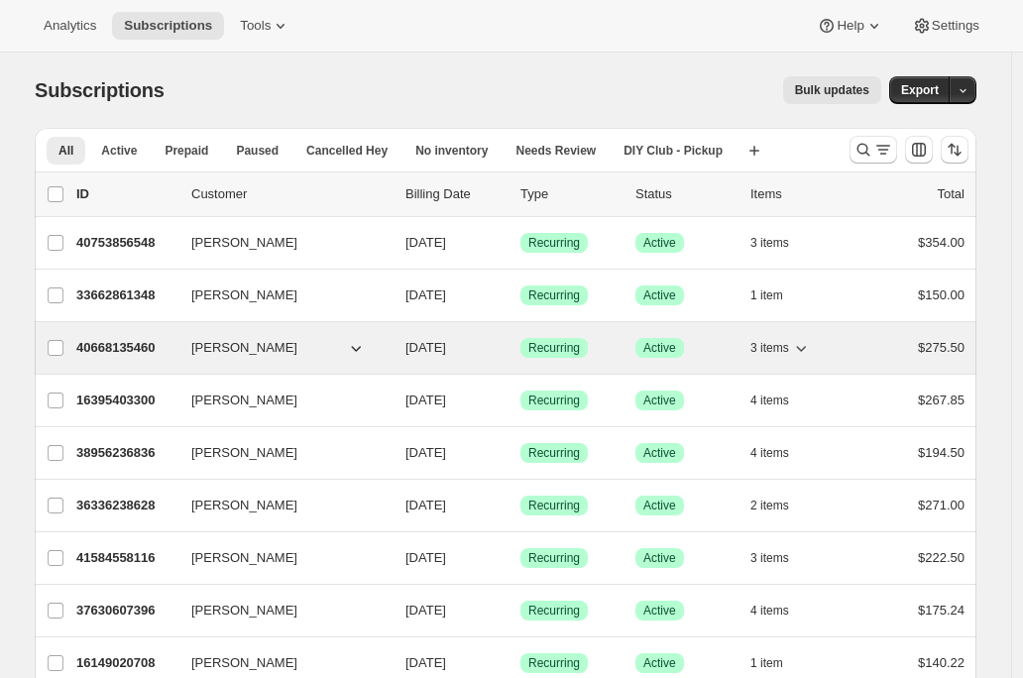
click at [121, 349] on p "40668135460" at bounding box center [125, 348] width 99 height 20
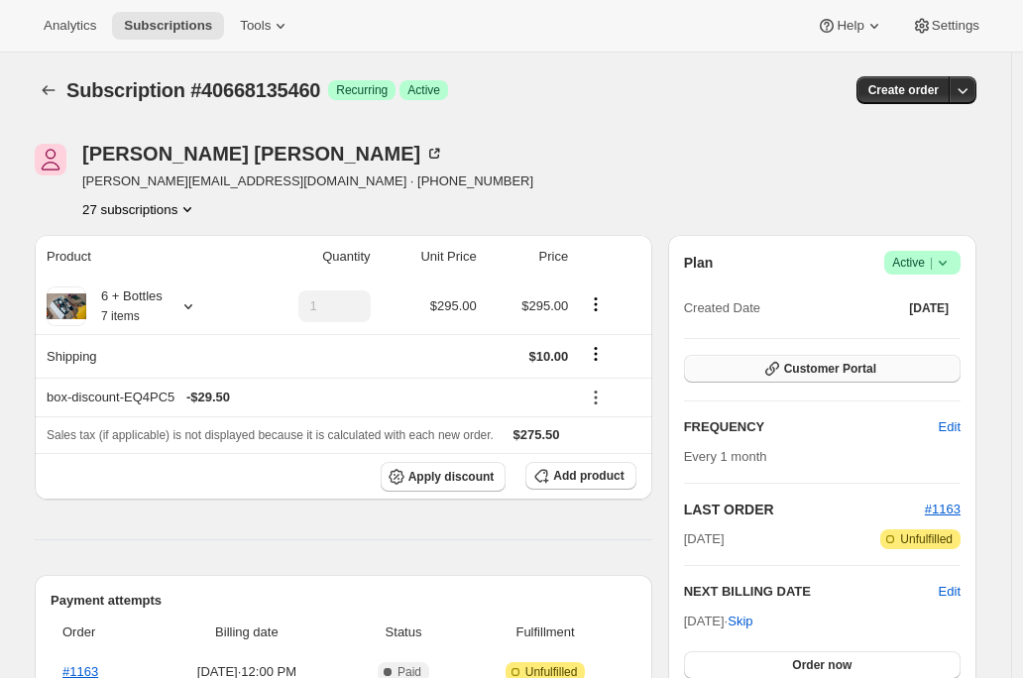
click at [761, 371] on button "Customer Portal" at bounding box center [822, 369] width 277 height 28
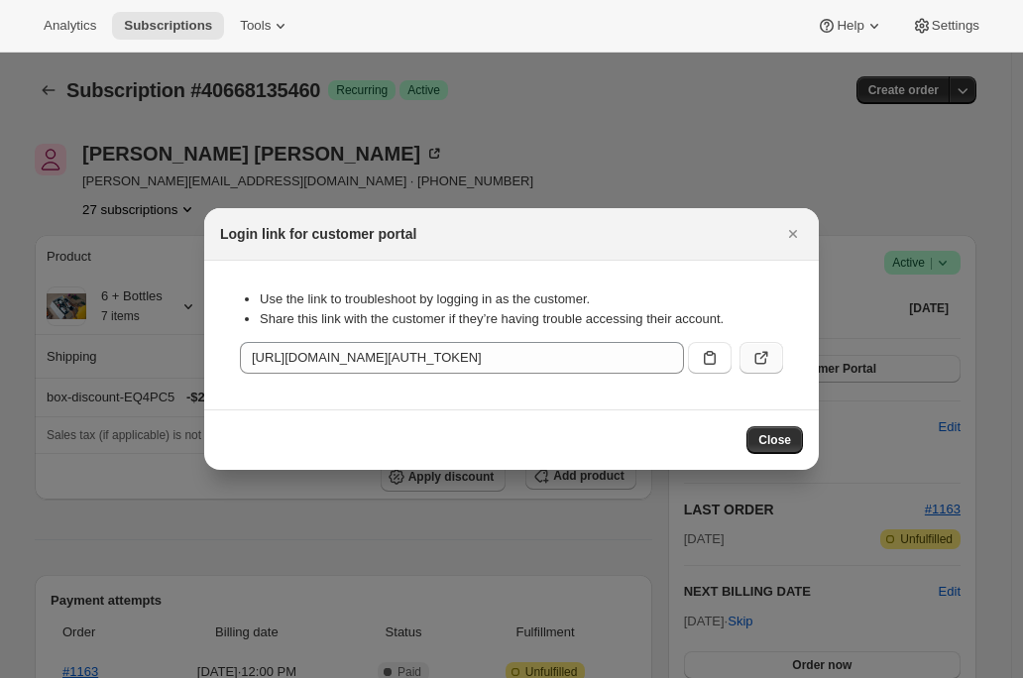
click at [764, 358] on icon ":r17q:" at bounding box center [762, 358] width 20 height 20
click at [797, 235] on icon "Close" at bounding box center [793, 234] width 20 height 20
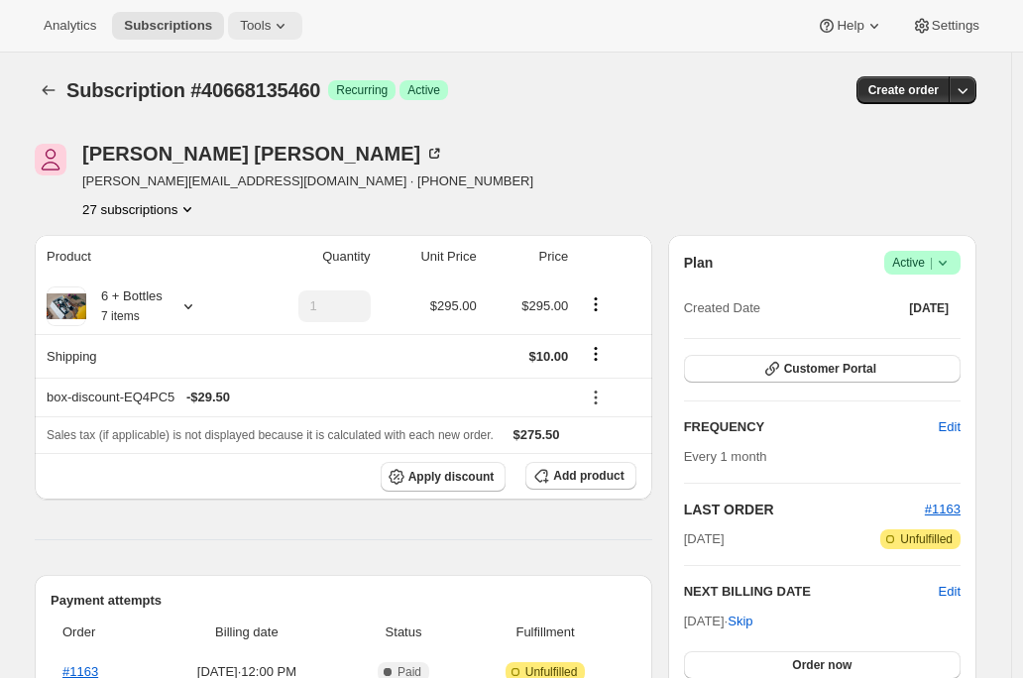
click at [263, 25] on span "Tools" at bounding box center [255, 26] width 31 height 16
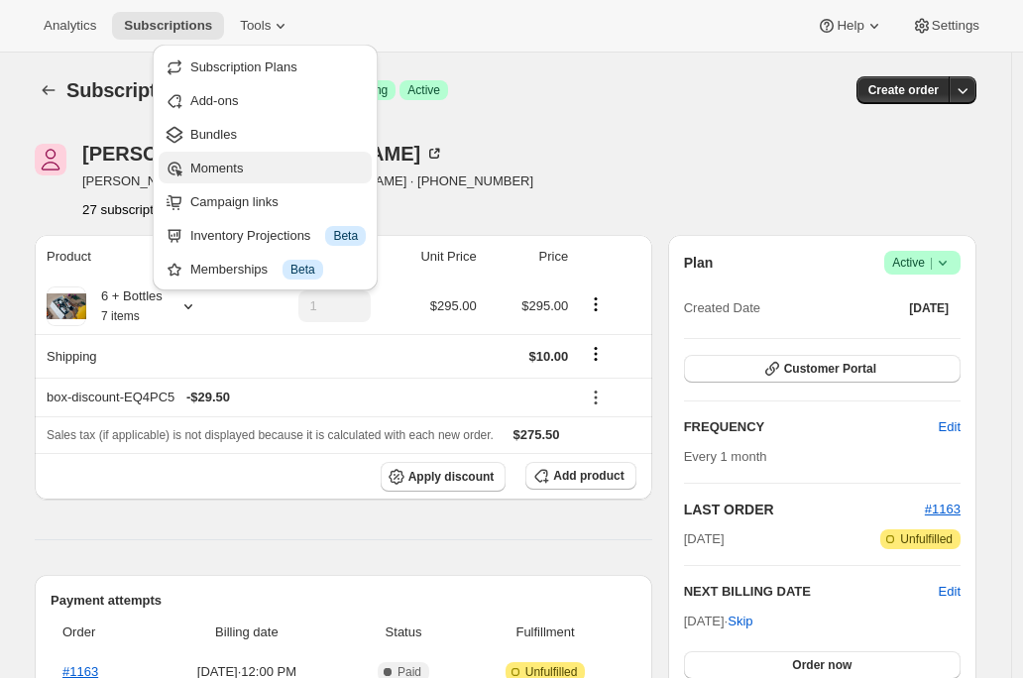
click at [236, 162] on span "Moments" at bounding box center [216, 168] width 53 height 15
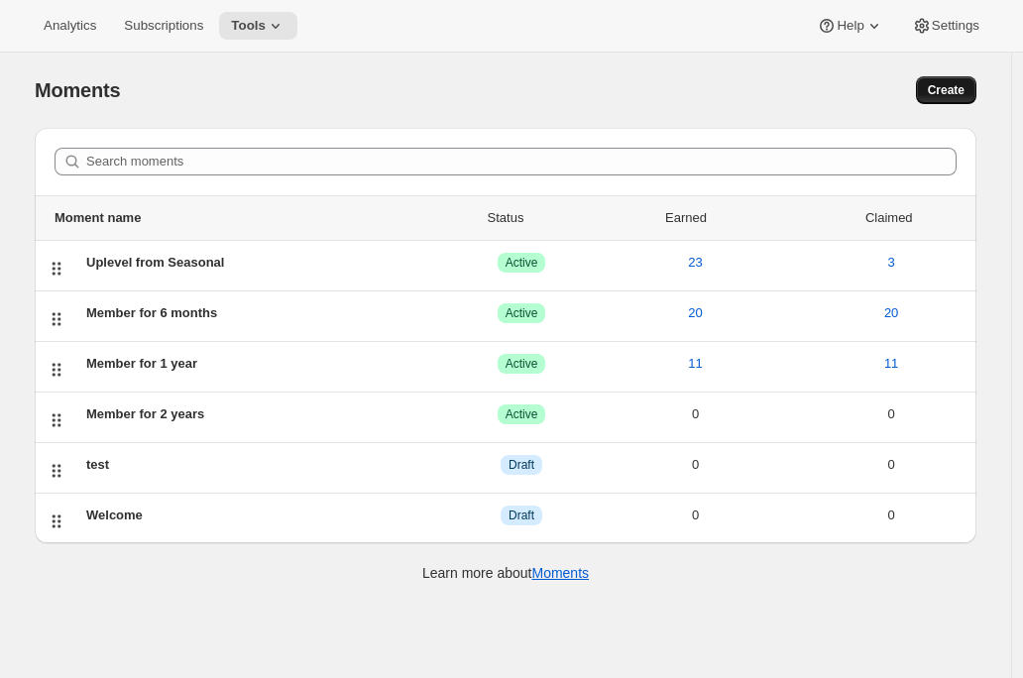
click at [954, 91] on span "Create" at bounding box center [946, 90] width 37 height 16
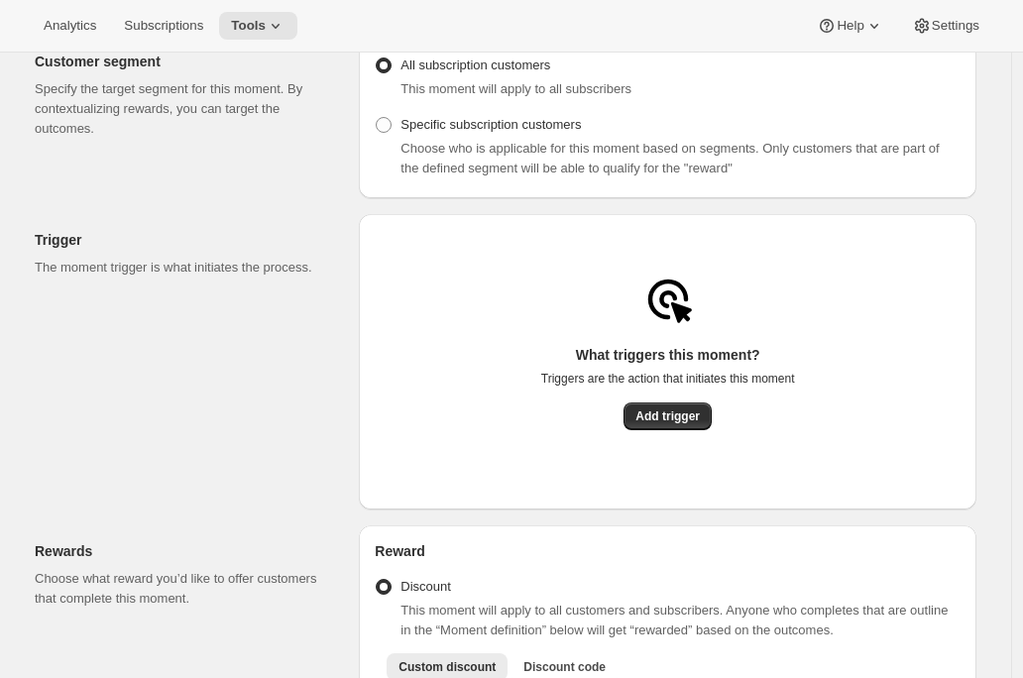
scroll to position [252, 0]
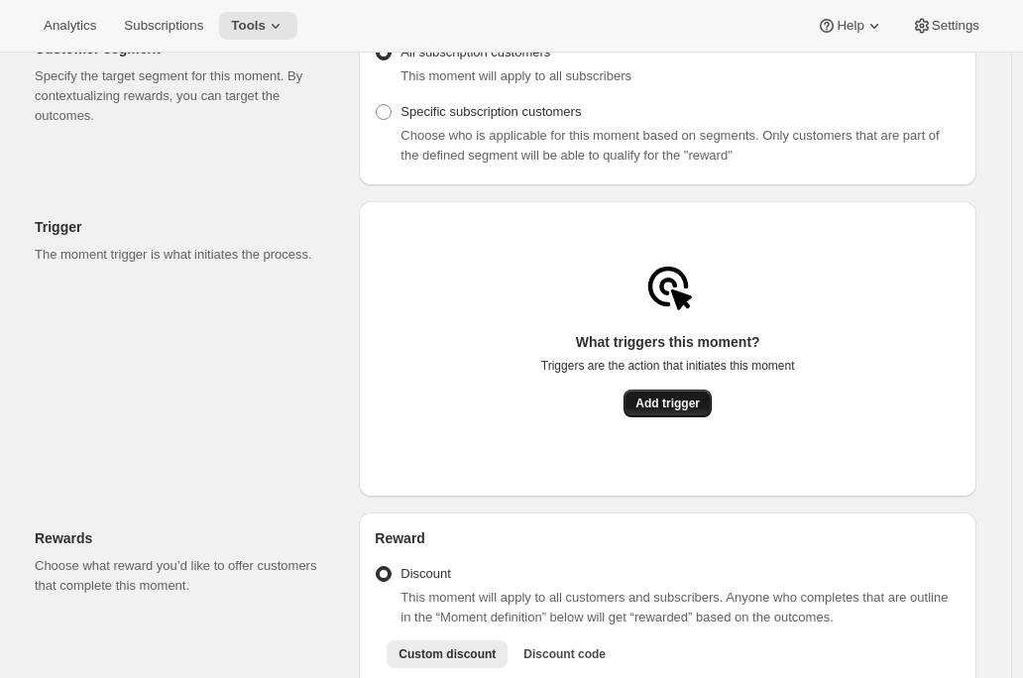
click at [669, 412] on span "Add trigger" at bounding box center [668, 404] width 64 height 16
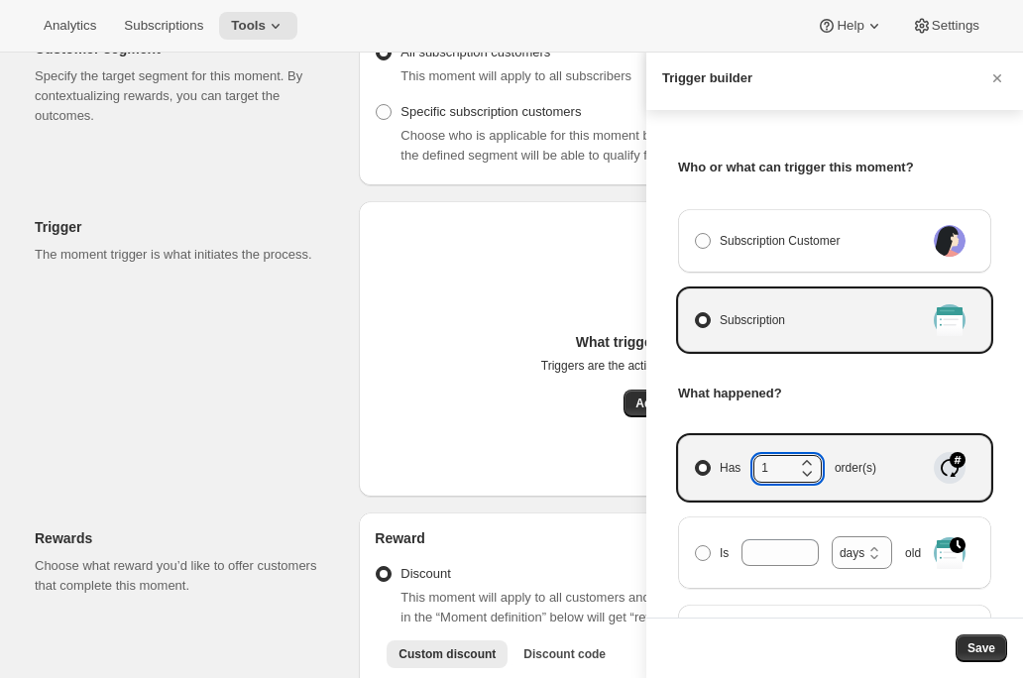
drag, startPoint x: 772, startPoint y: 472, endPoint x: 739, endPoint y: 472, distance: 33.7
click at [739, 472] on span "Has 1 order(s)" at bounding box center [798, 468] width 157 height 26
type input "3"
click at [974, 658] on button "Save" at bounding box center [982, 649] width 52 height 28
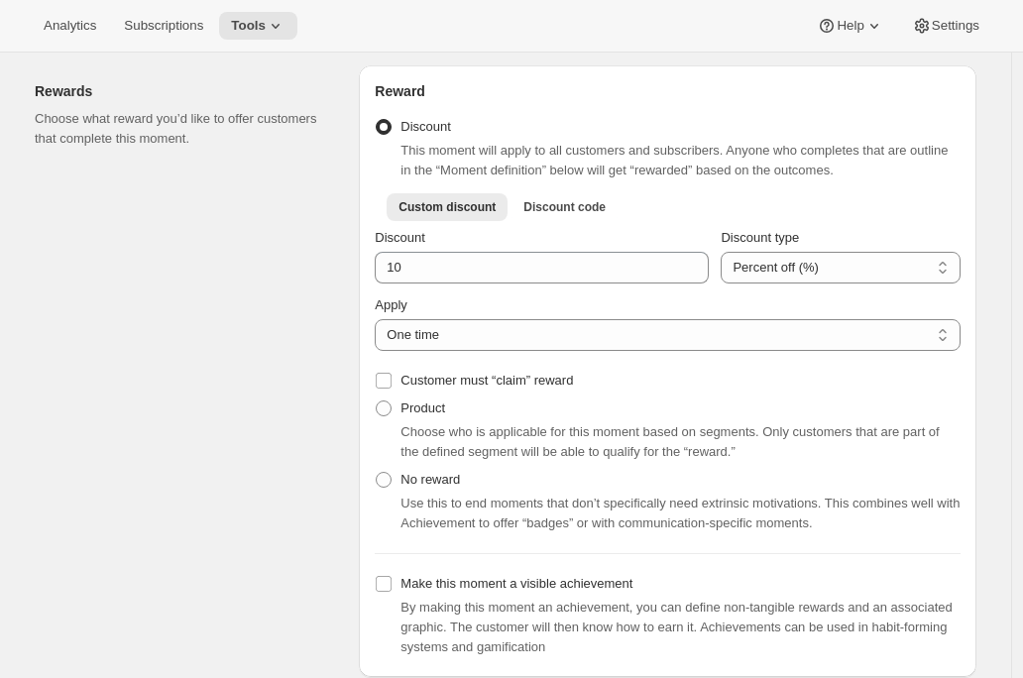
scroll to position [619, 0]
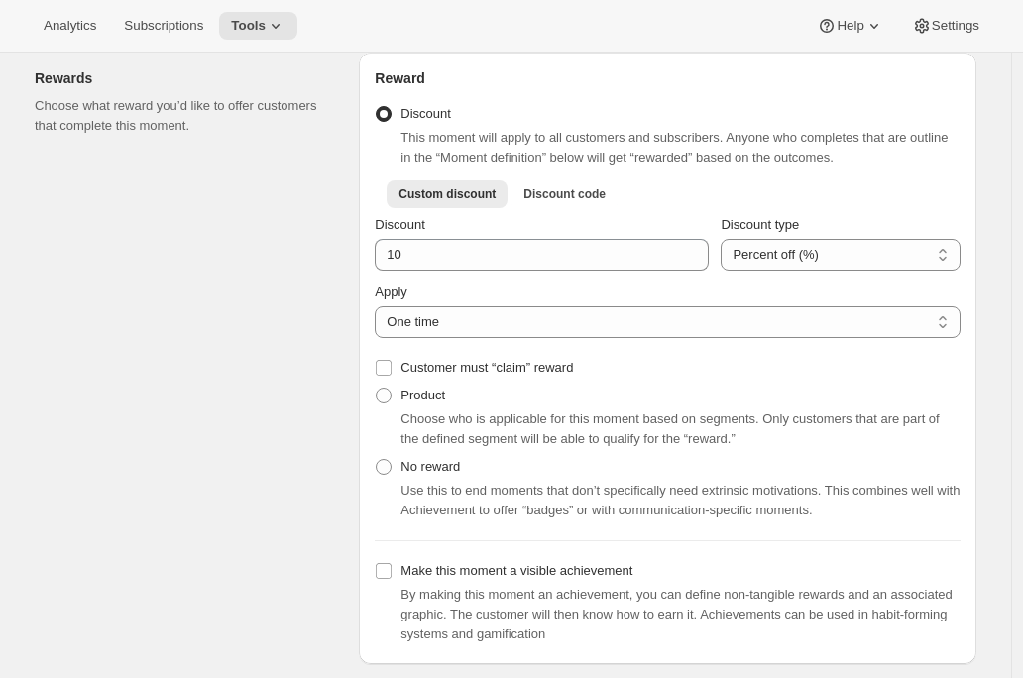
click at [421, 403] on span "Product" at bounding box center [423, 395] width 45 height 15
click at [377, 389] on input "Product" at bounding box center [376, 388] width 1 height 1
radio input "true"
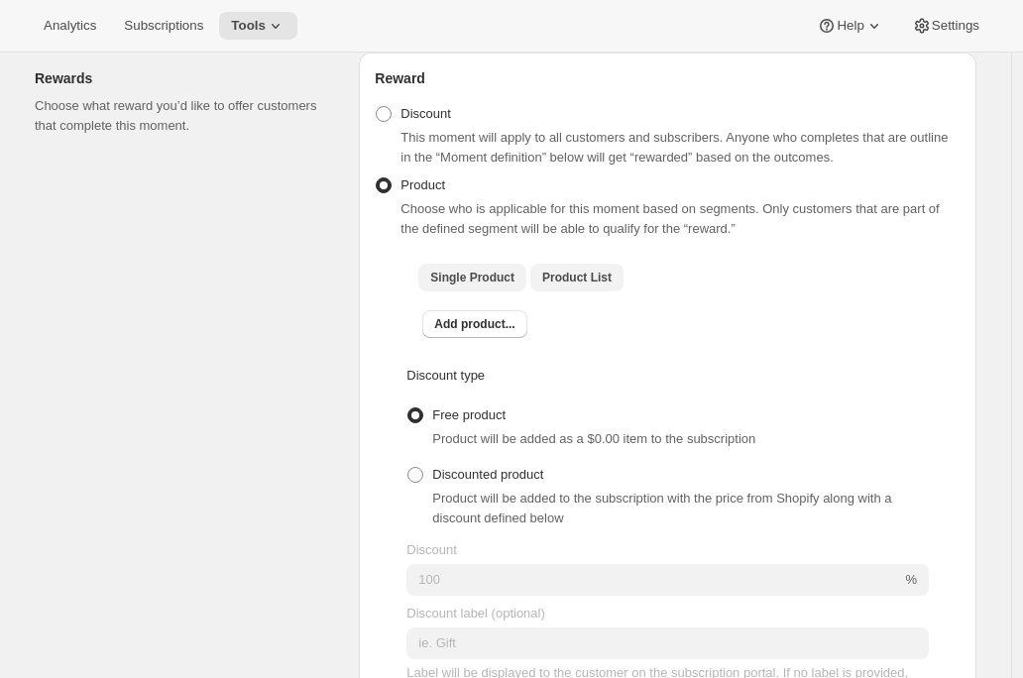
click at [557, 285] on span "Product List" at bounding box center [576, 278] width 69 height 16
checkbox input "true"
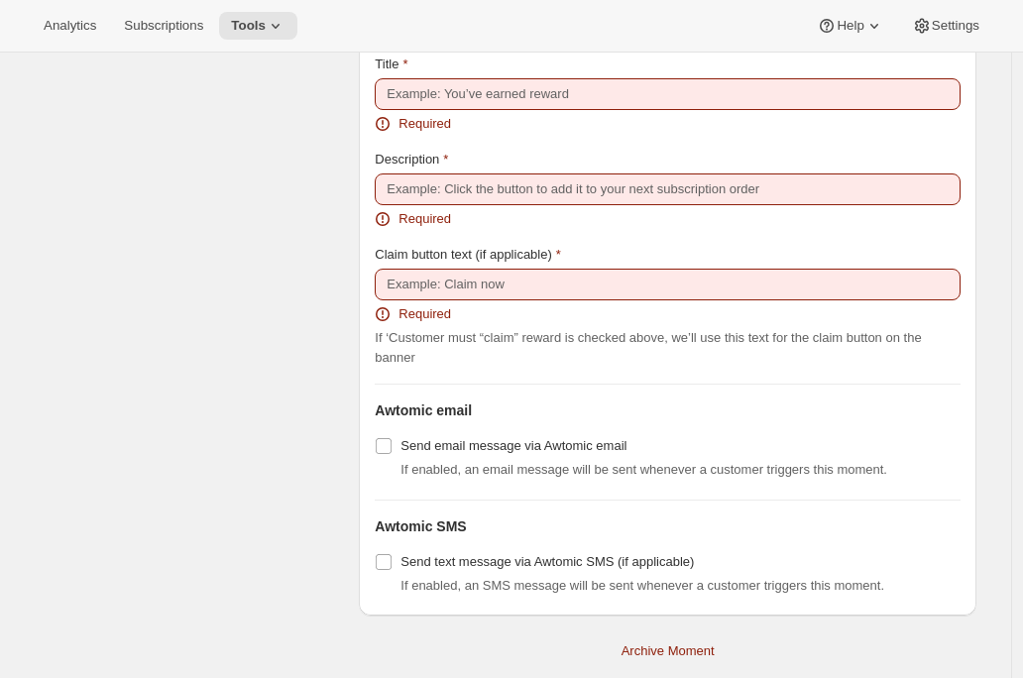
scroll to position [2025, 0]
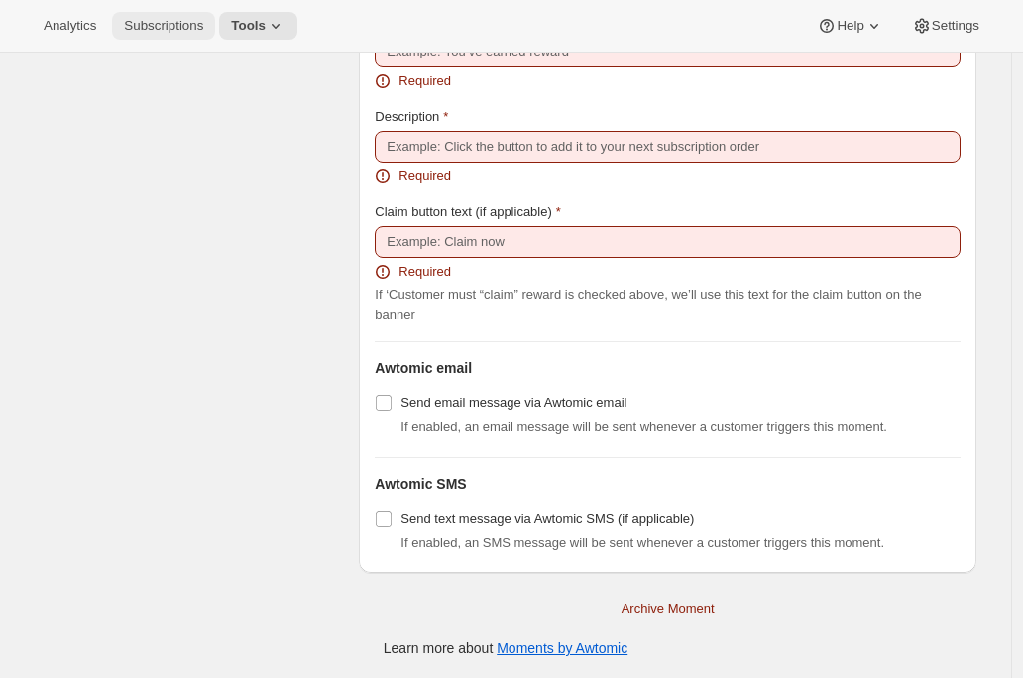
click at [151, 23] on span "Subscriptions" at bounding box center [163, 26] width 79 height 16
radio input "true"
checkbox input "false"
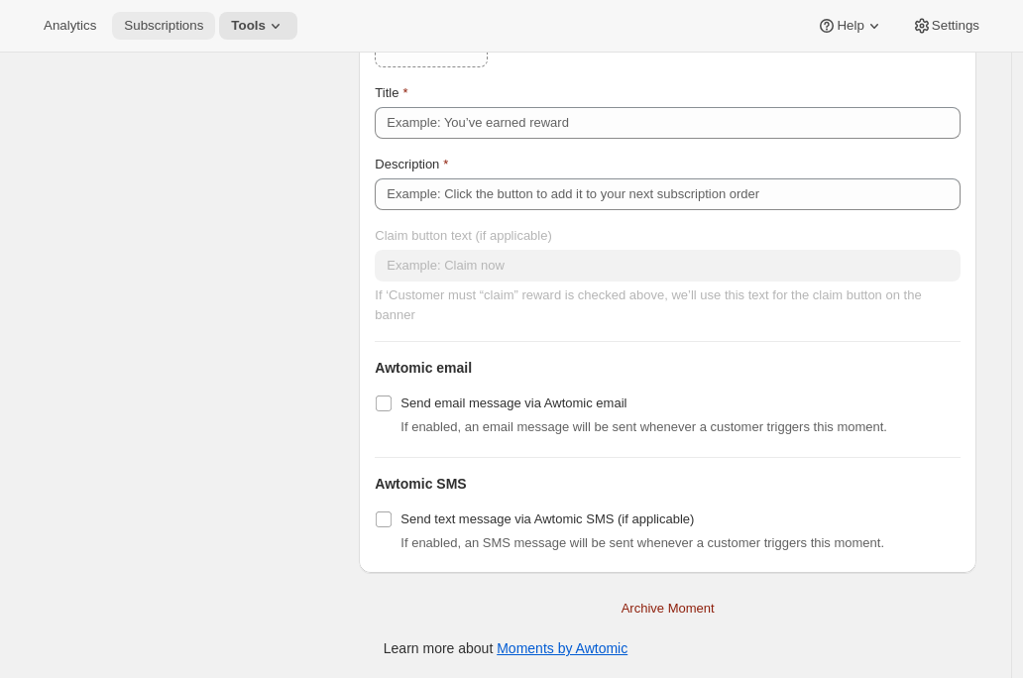
scroll to position [0, 0]
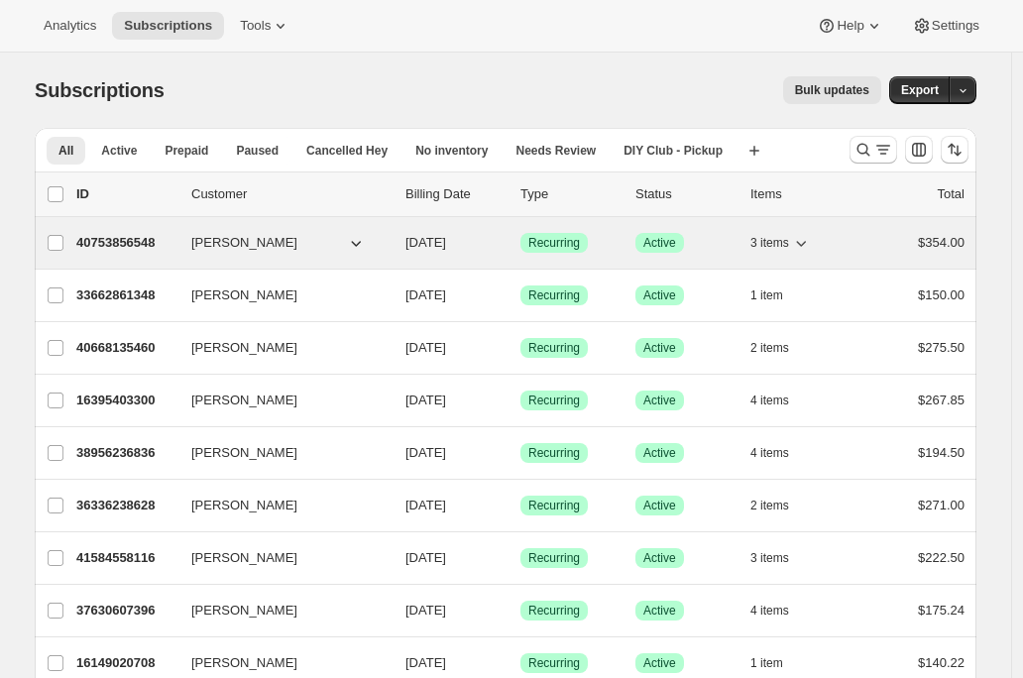
click at [226, 241] on span "[PERSON_NAME]" at bounding box center [244, 243] width 106 height 20
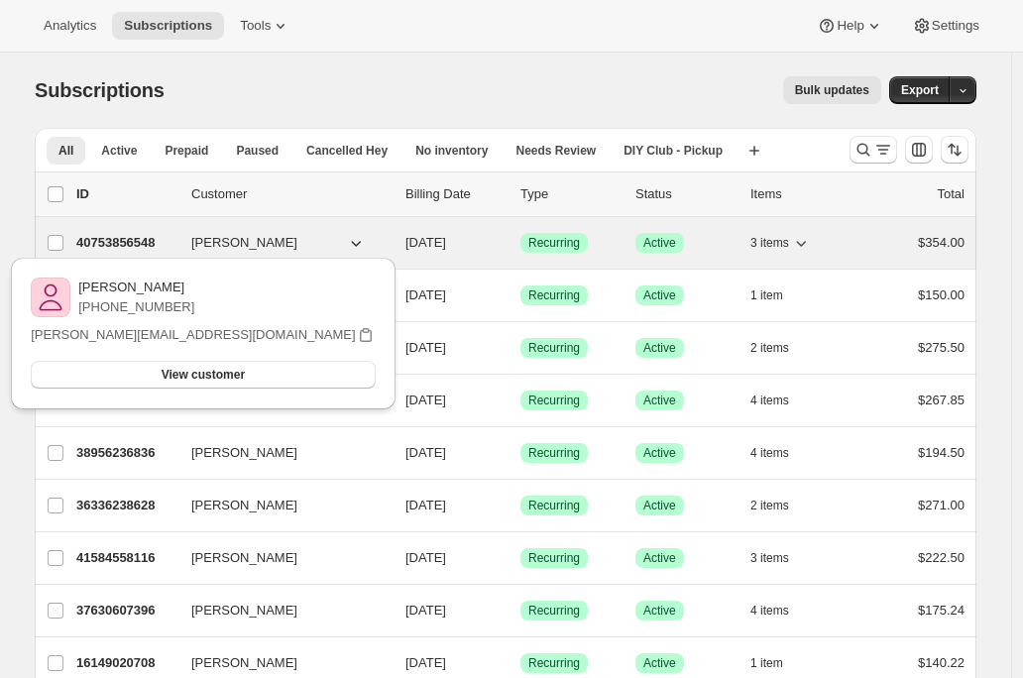
click at [113, 241] on p "40753856548" at bounding box center [125, 243] width 99 height 20
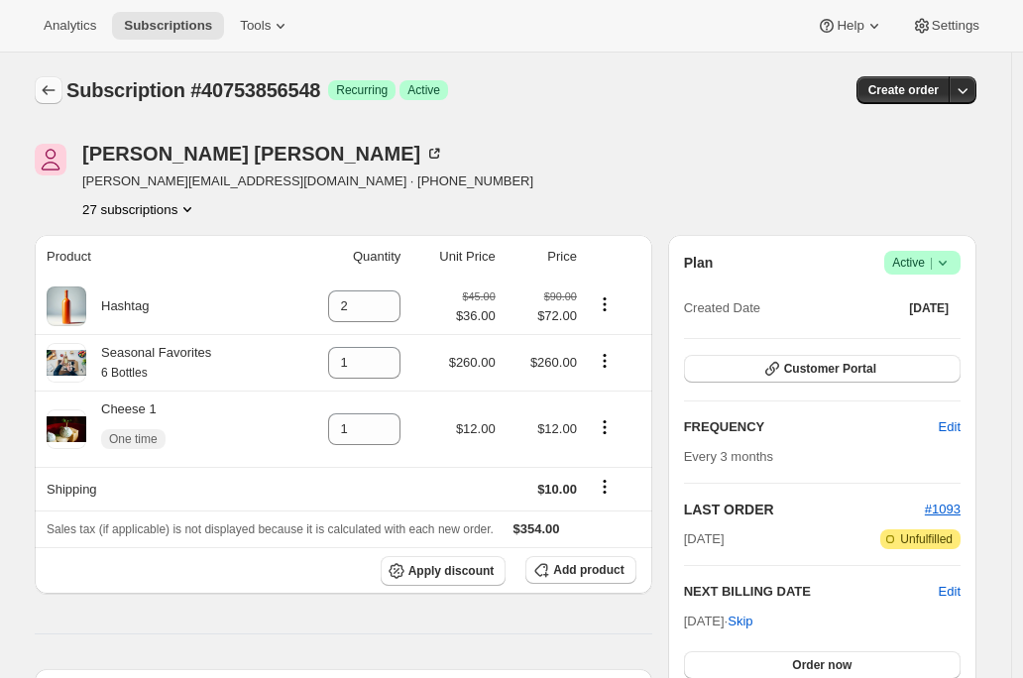
click at [54, 78] on button "Subscriptions" at bounding box center [49, 90] width 28 height 28
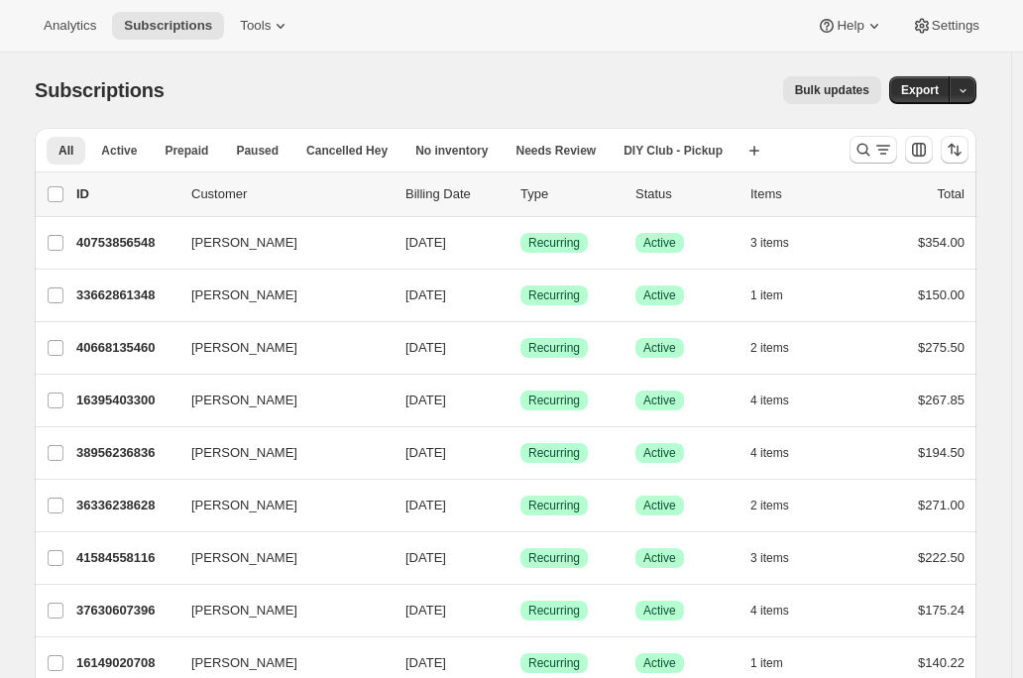
click at [838, 94] on span "Bulk updates" at bounding box center [832, 90] width 74 height 16
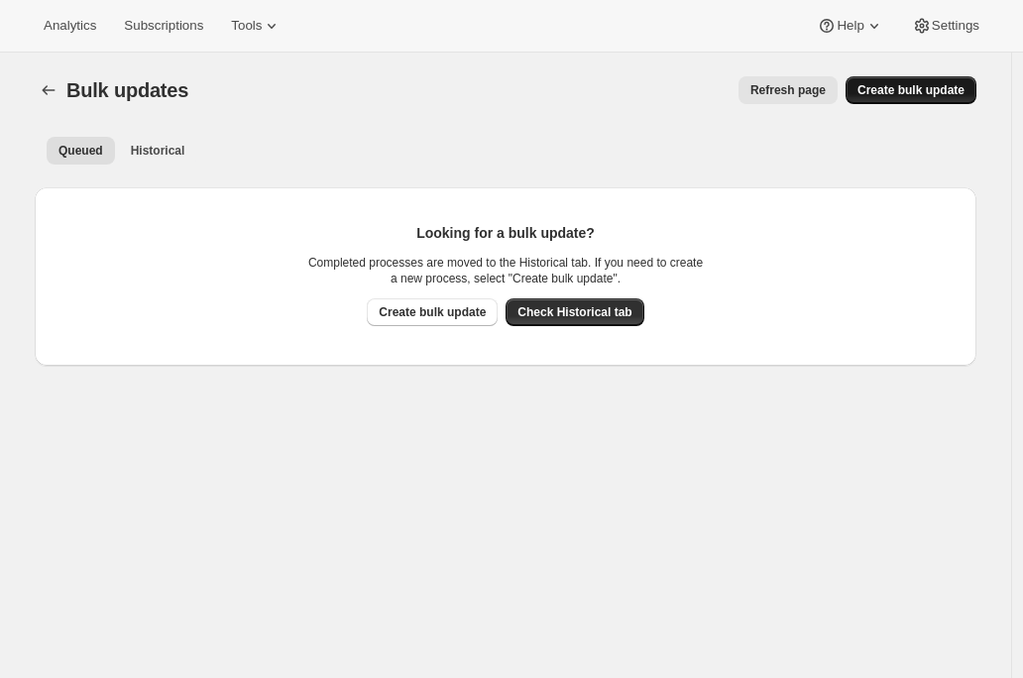
click at [898, 88] on span "Create bulk update" at bounding box center [911, 90] width 107 height 16
select select "17"
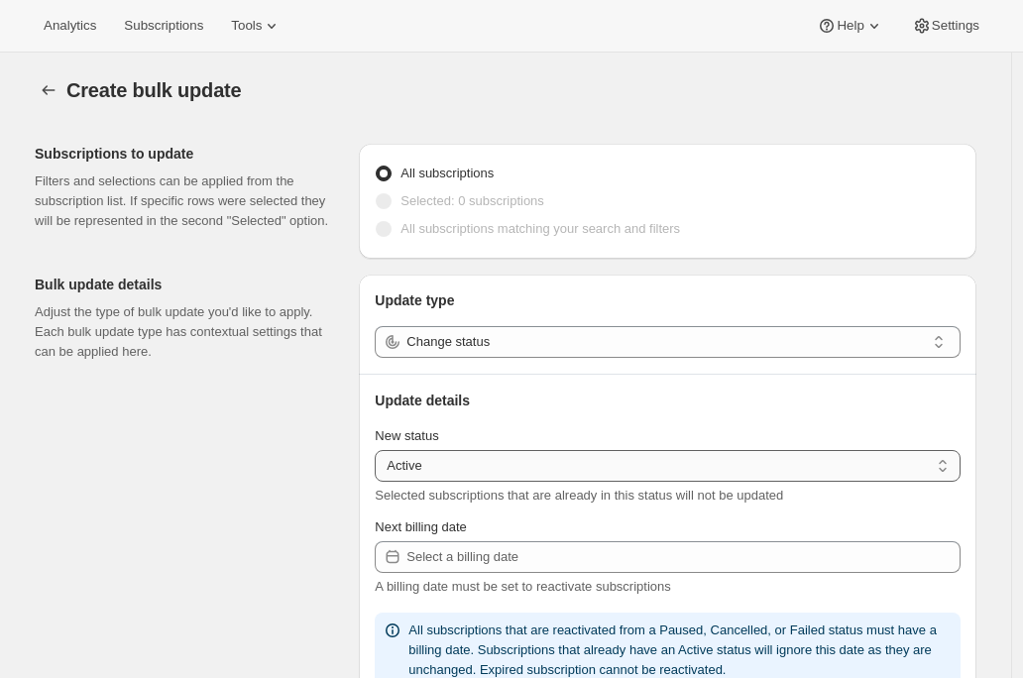
scroll to position [96, 0]
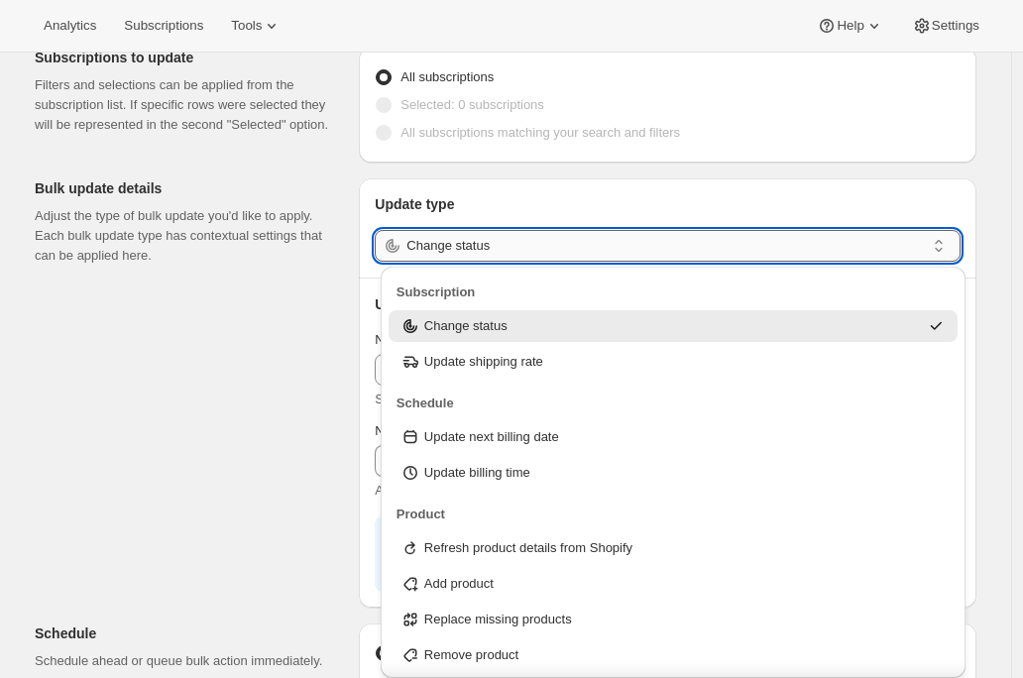
click at [621, 246] on input "Change status" at bounding box center [666, 246] width 519 height 32
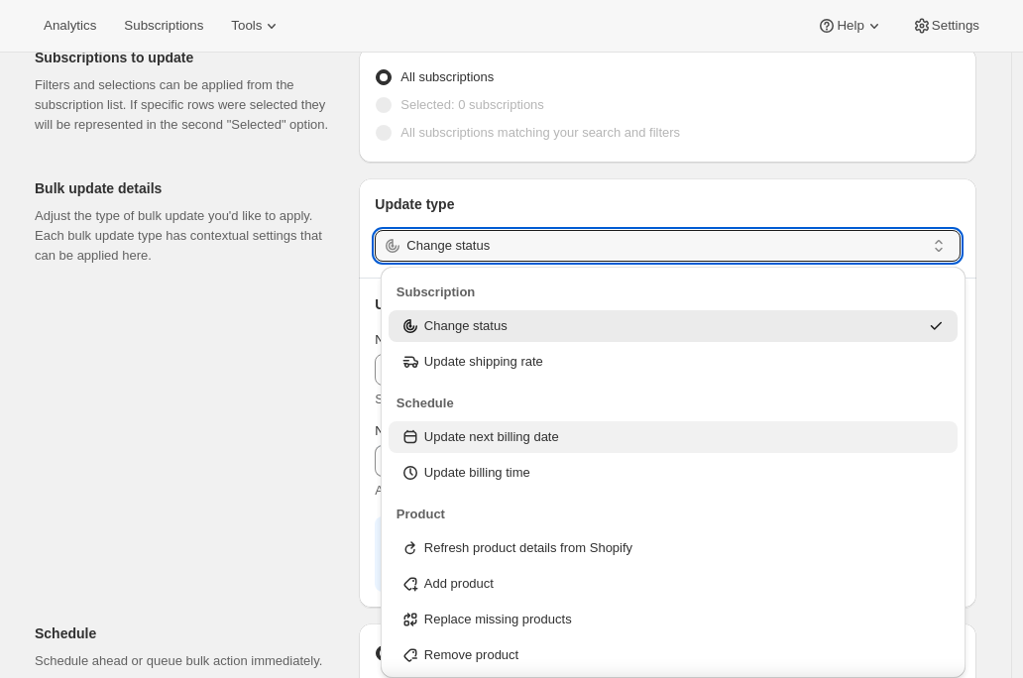
click at [552, 444] on p "Update next billing date" at bounding box center [491, 437] width 135 height 20
type input "Update next billing date"
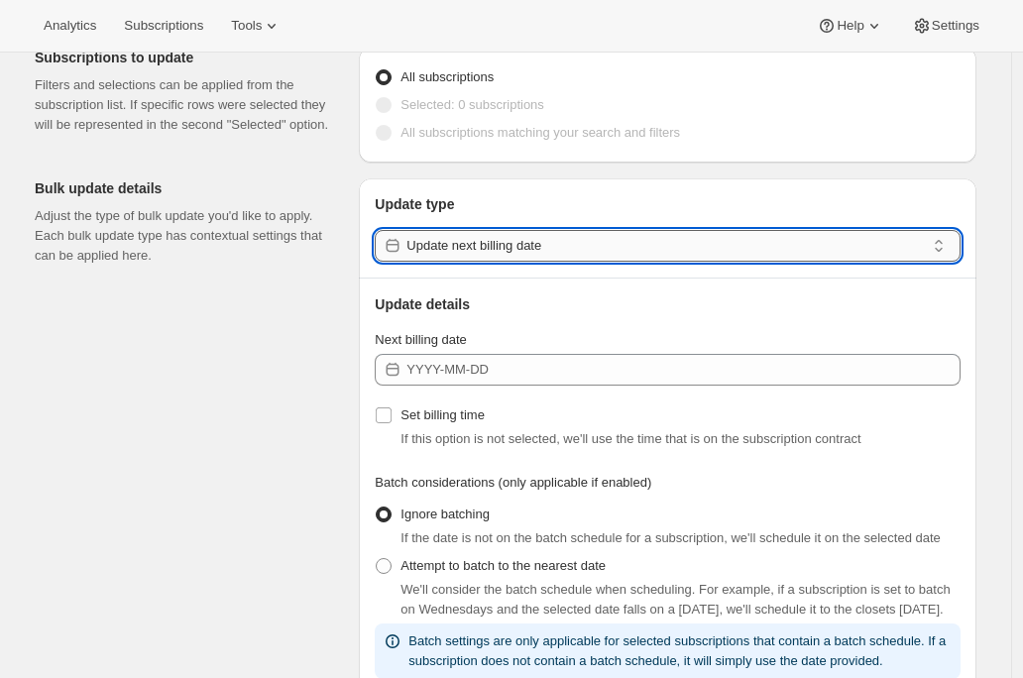
click at [664, 240] on input "Update next billing date" at bounding box center [666, 246] width 519 height 32
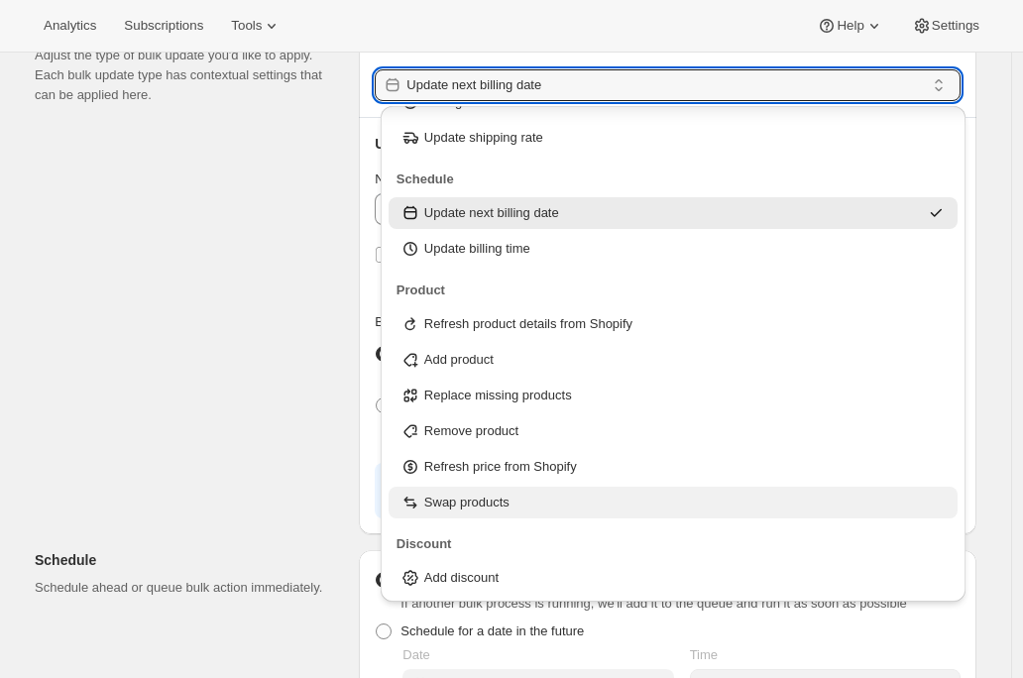
scroll to position [256, 0]
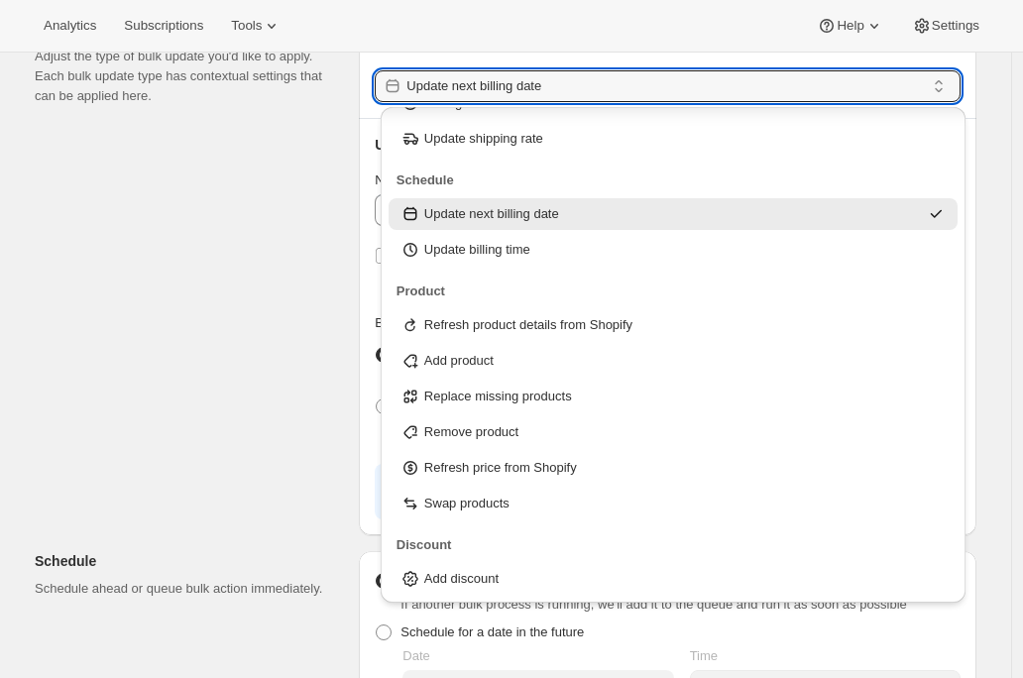
click at [295, 382] on div "Subscriptions to update Filters and selections can be applied from the subscrip…" at bounding box center [498, 521] width 958 height 1299
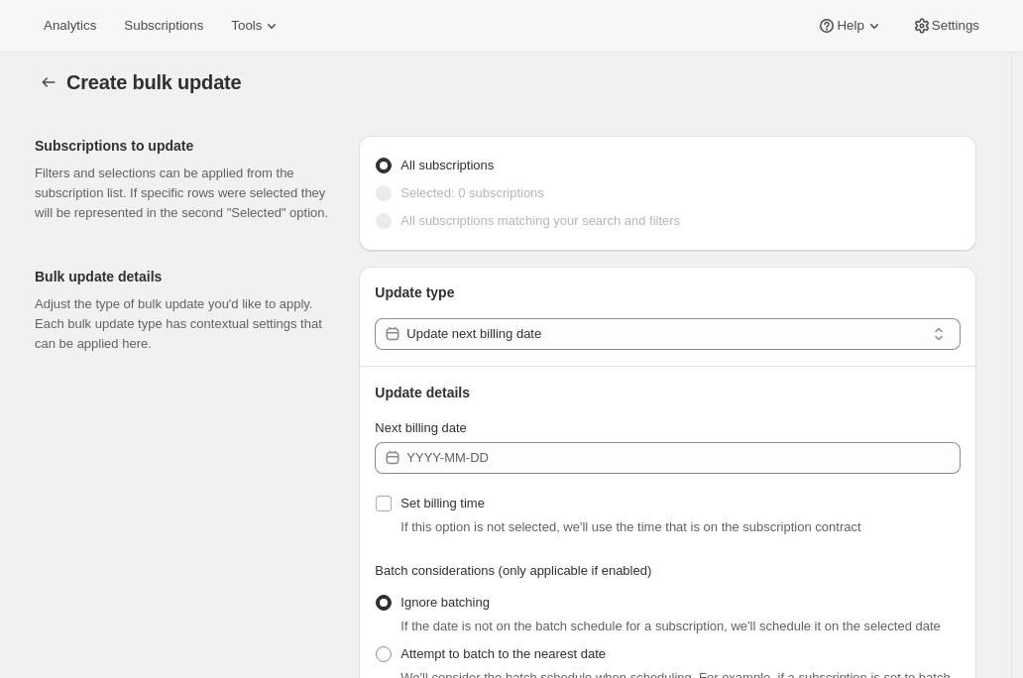
scroll to position [0, 0]
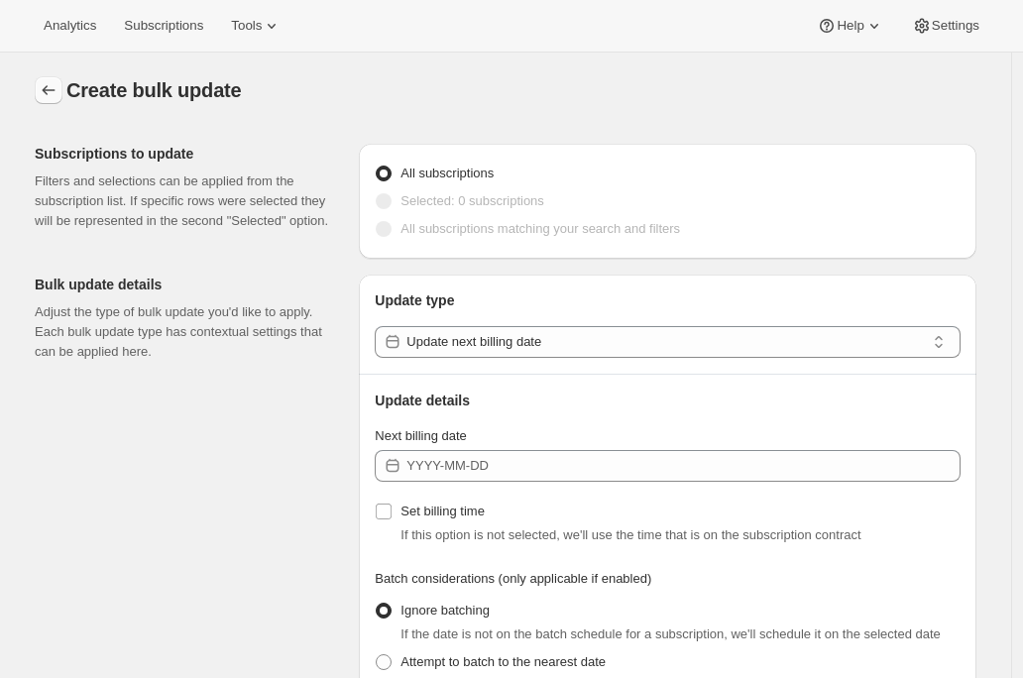
click at [56, 91] on icon "button" at bounding box center [49, 90] width 20 height 20
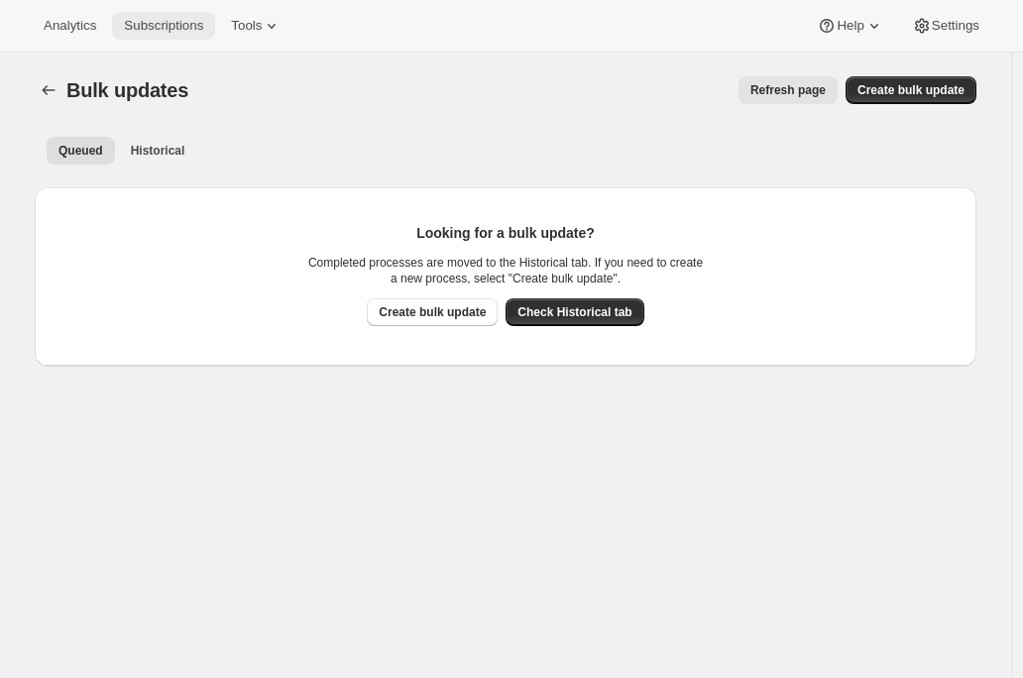
click at [182, 25] on span "Subscriptions" at bounding box center [163, 26] width 79 height 16
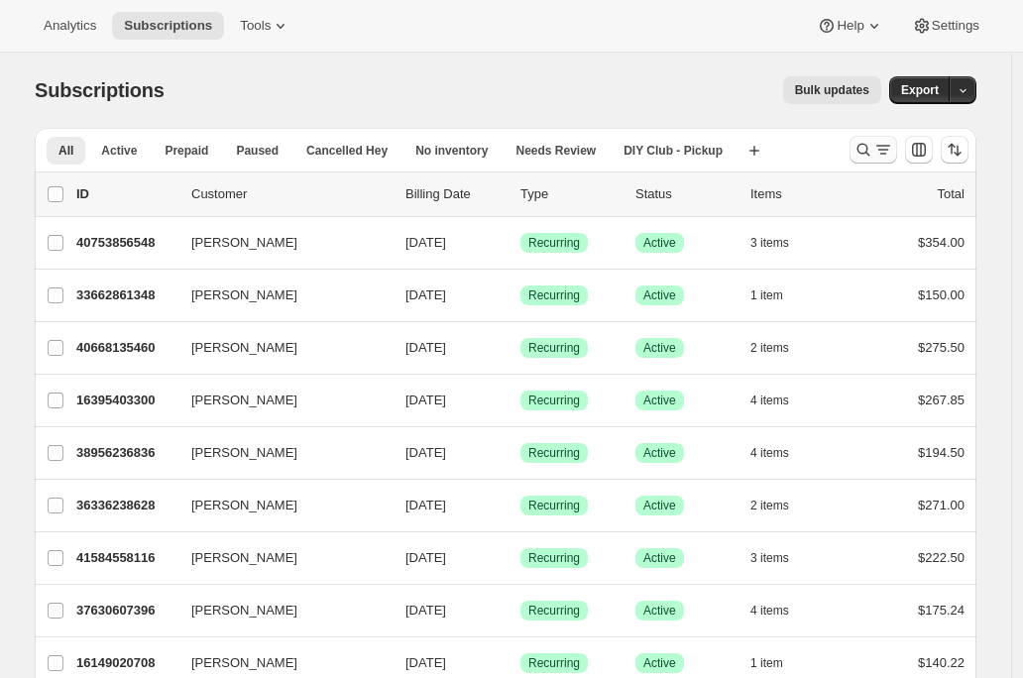
click at [881, 151] on icon "Search and filter results" at bounding box center [884, 150] width 20 height 20
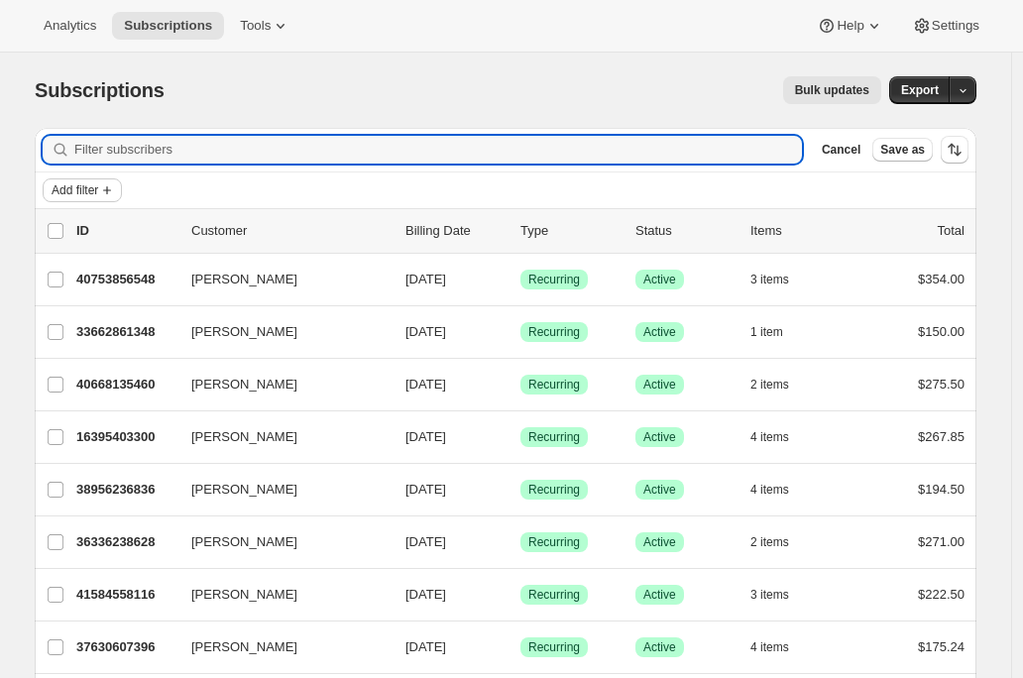
click at [71, 193] on span "Add filter" at bounding box center [75, 190] width 47 height 16
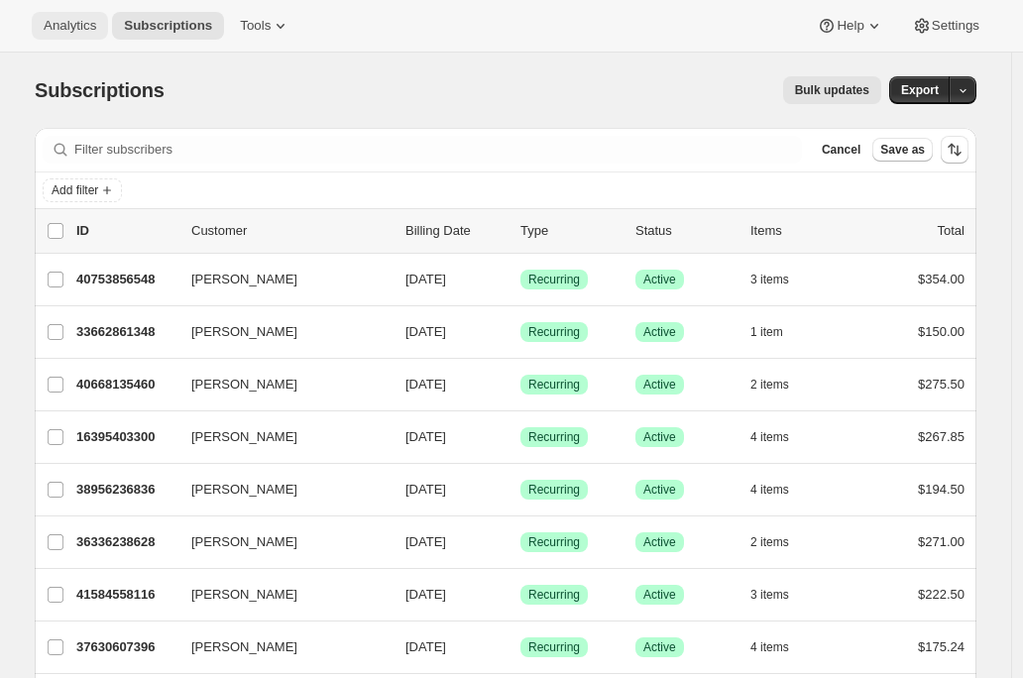
click at [95, 29] on span "Analytics" at bounding box center [70, 26] width 53 height 16
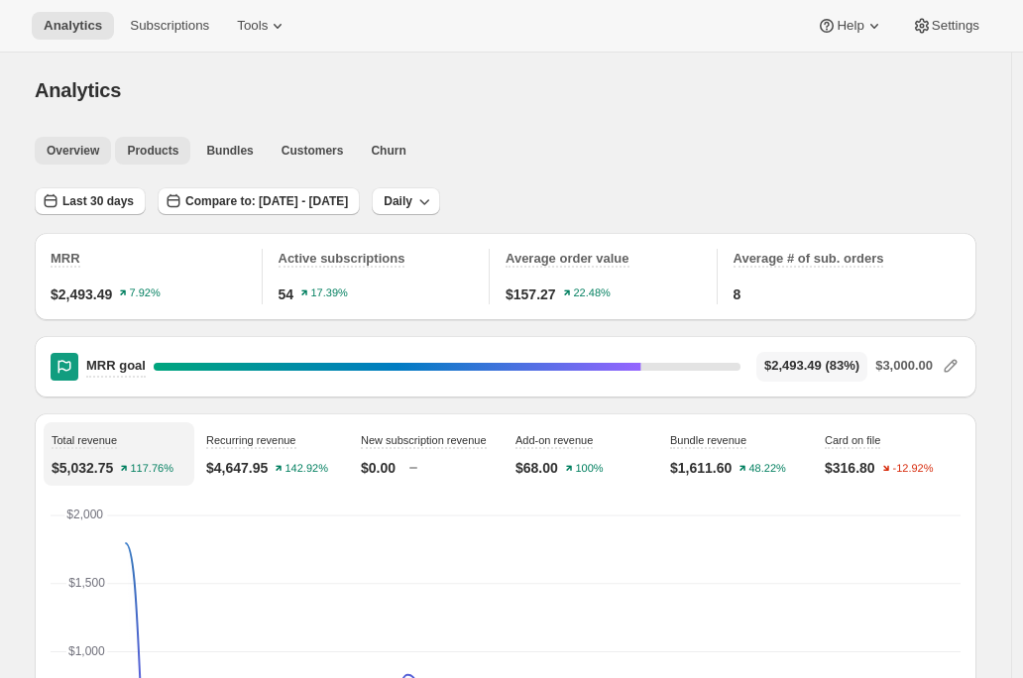
click at [169, 145] on span "Products" at bounding box center [153, 151] width 52 height 16
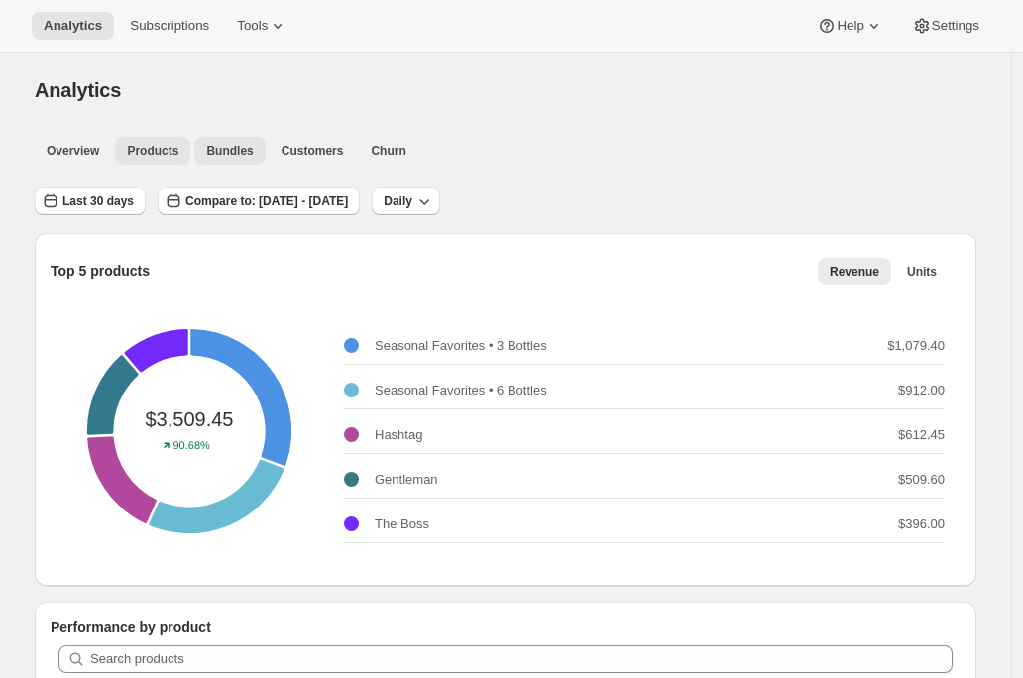
click at [231, 154] on span "Bundles" at bounding box center [229, 151] width 47 height 16
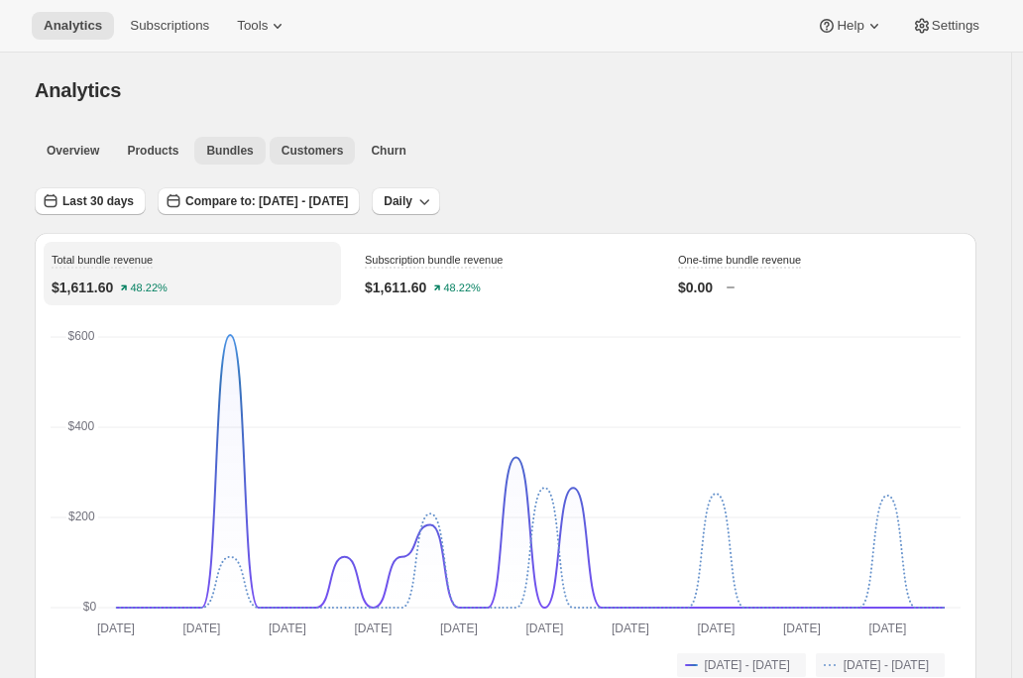
click at [313, 143] on span "Customers" at bounding box center [313, 151] width 62 height 16
